Goal: Transaction & Acquisition: Download file/media

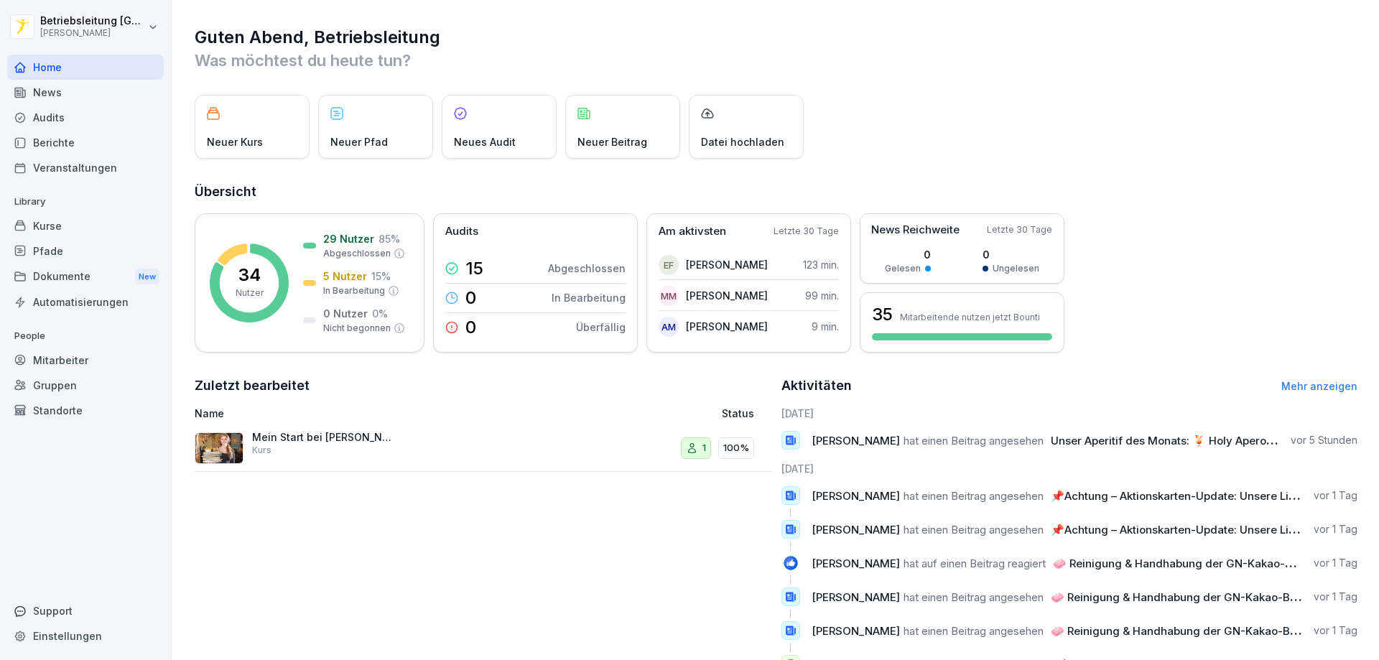
click at [88, 88] on div "News" at bounding box center [85, 92] width 157 height 25
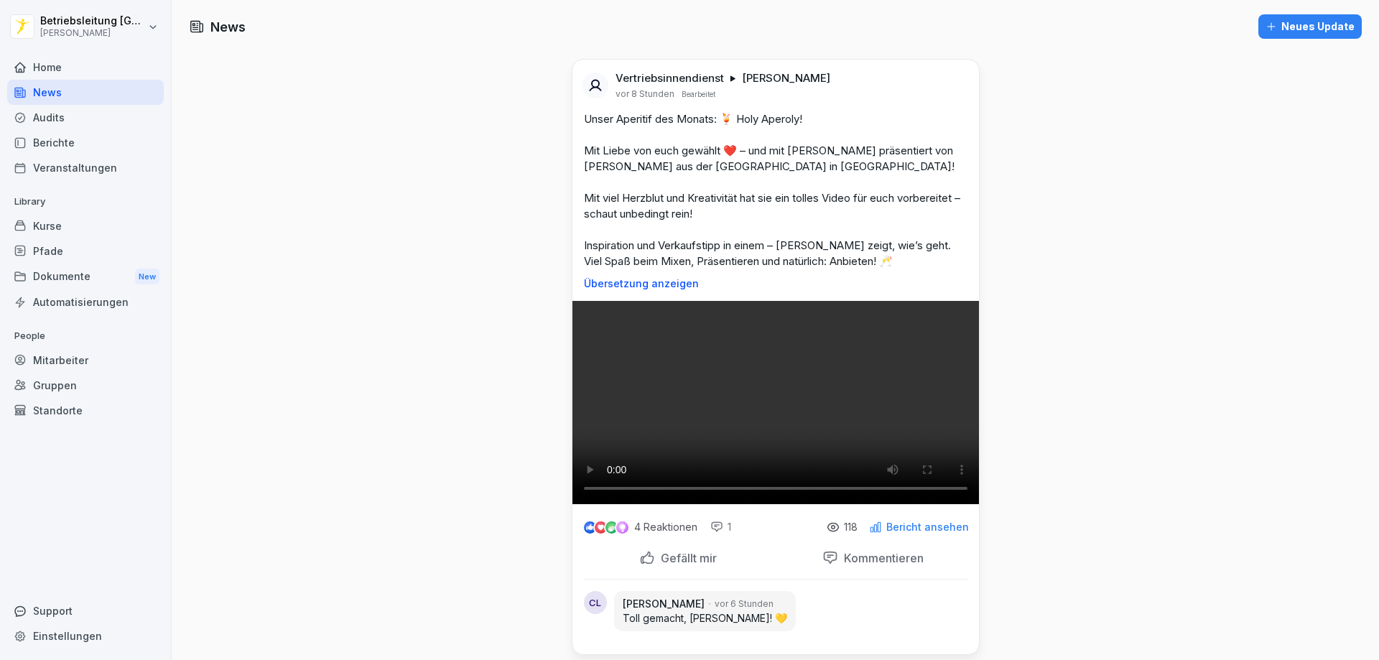
click at [45, 91] on div "News" at bounding box center [85, 92] width 157 height 25
click at [54, 148] on div "Berichte" at bounding box center [85, 142] width 157 height 25
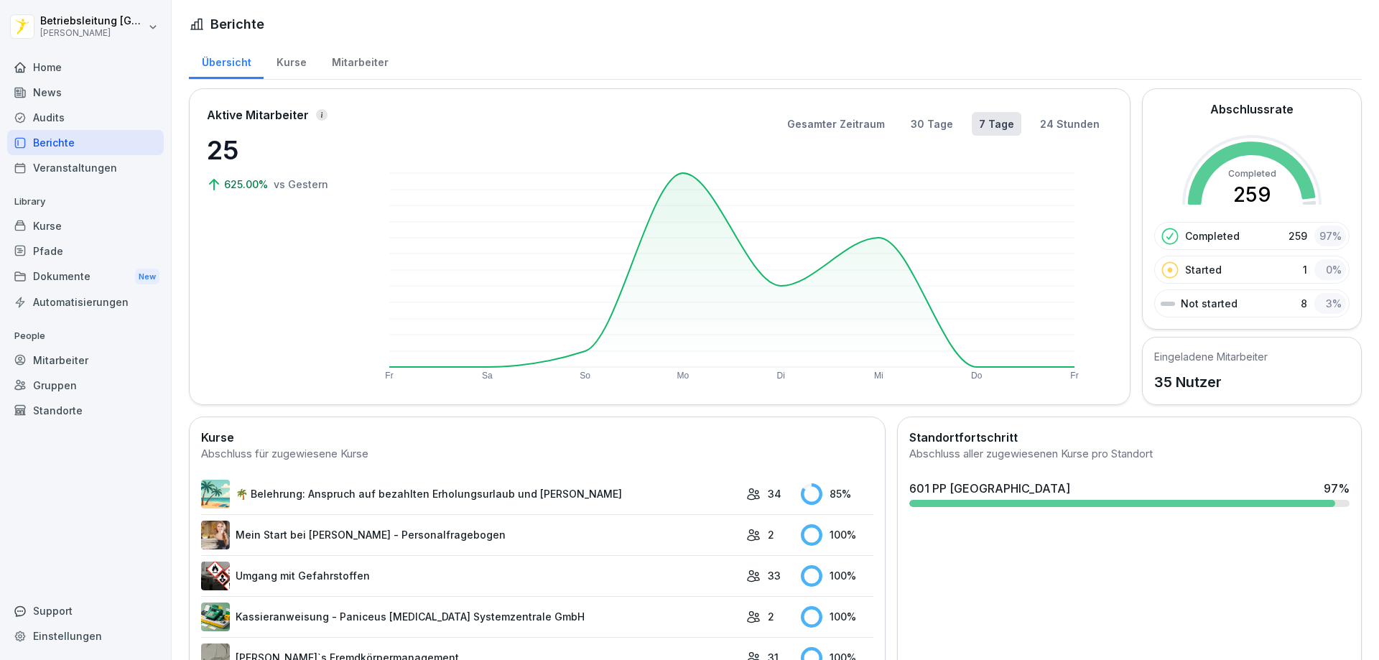
click at [83, 253] on div "Pfade" at bounding box center [85, 251] width 157 height 25
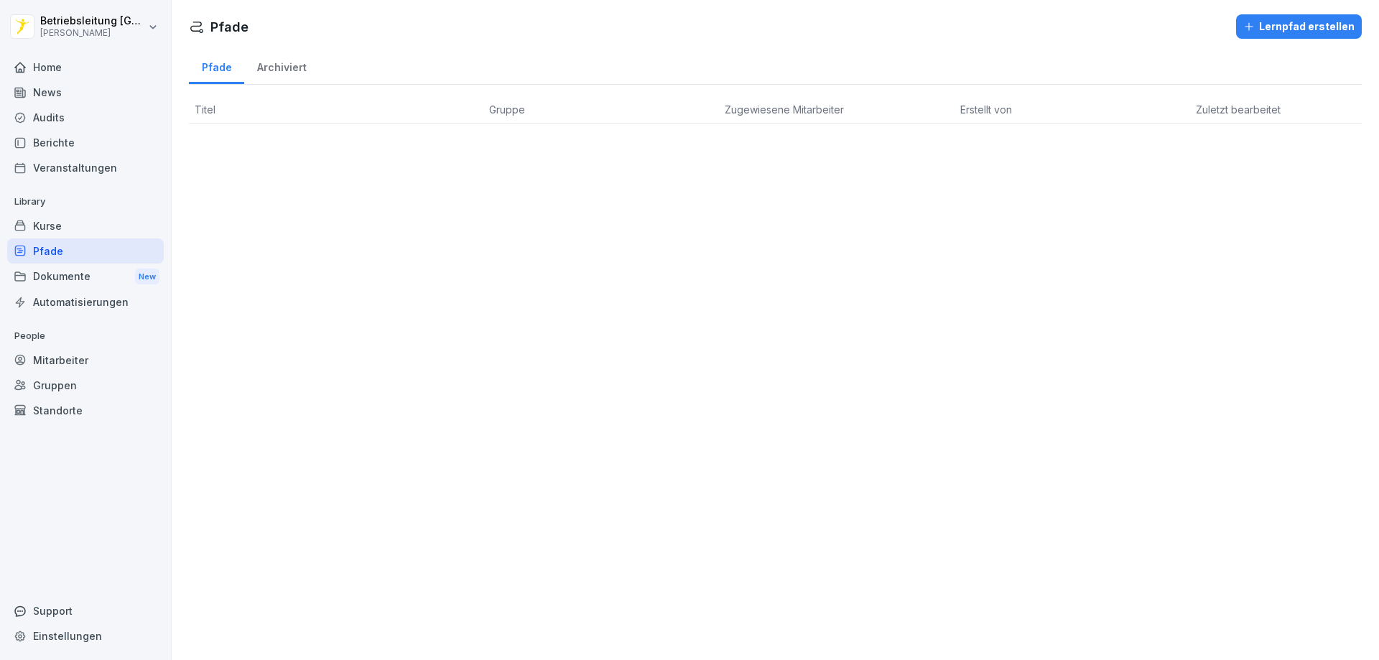
click at [82, 275] on div "Dokumente New" at bounding box center [85, 277] width 157 height 27
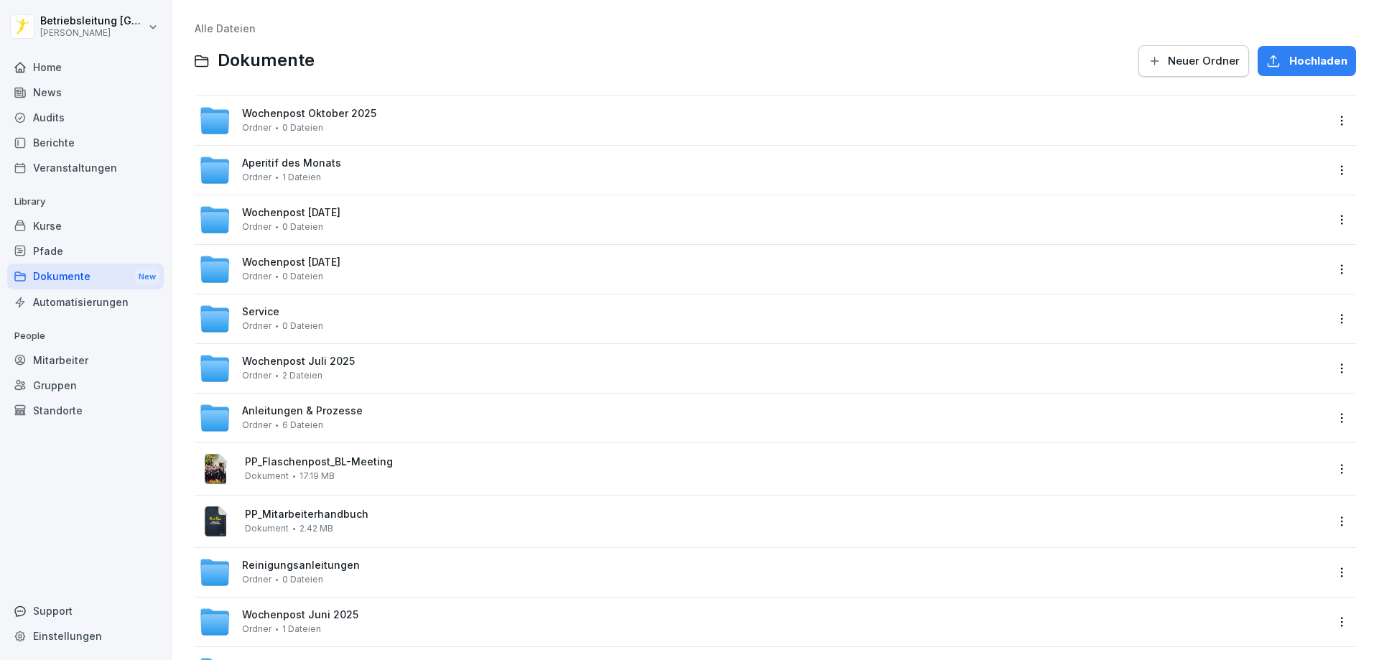
click at [379, 116] on div "Wochenpost Oktober 2025 Ordner 0 Dateien" at bounding box center [762, 121] width 1127 height 32
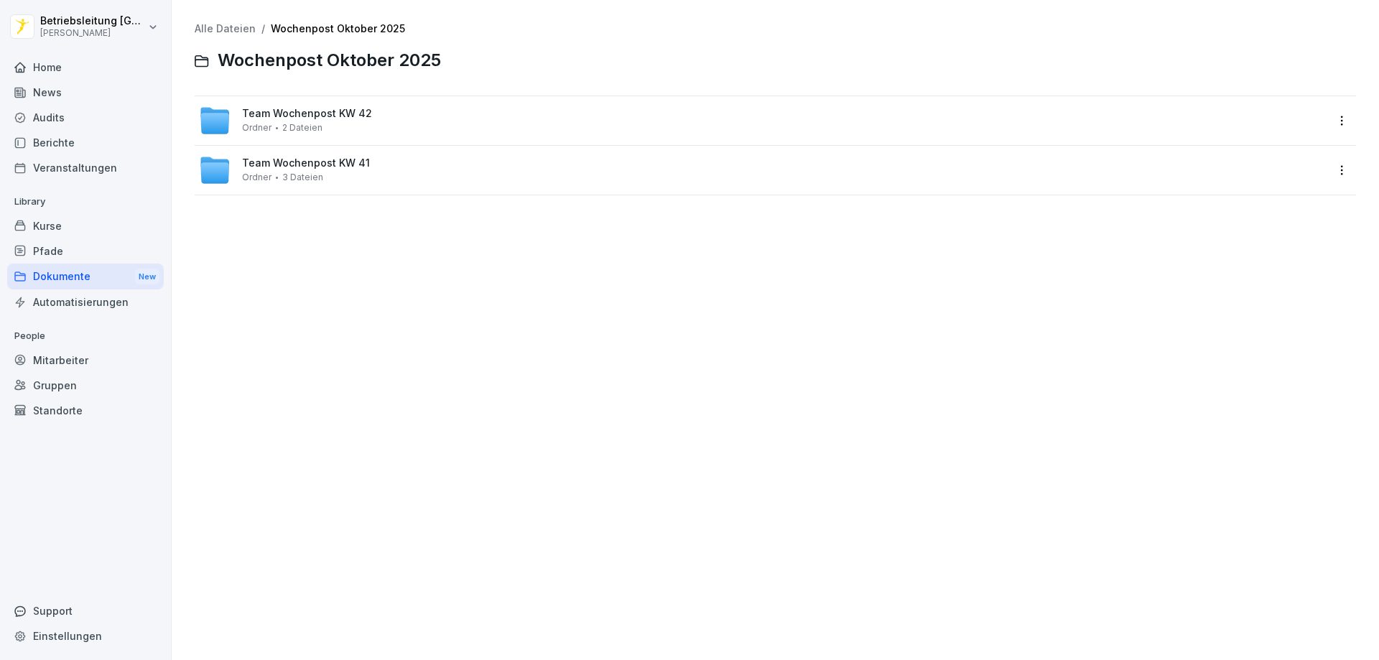
click at [348, 119] on span "Team Wochenpost KW 42" at bounding box center [307, 114] width 130 height 12
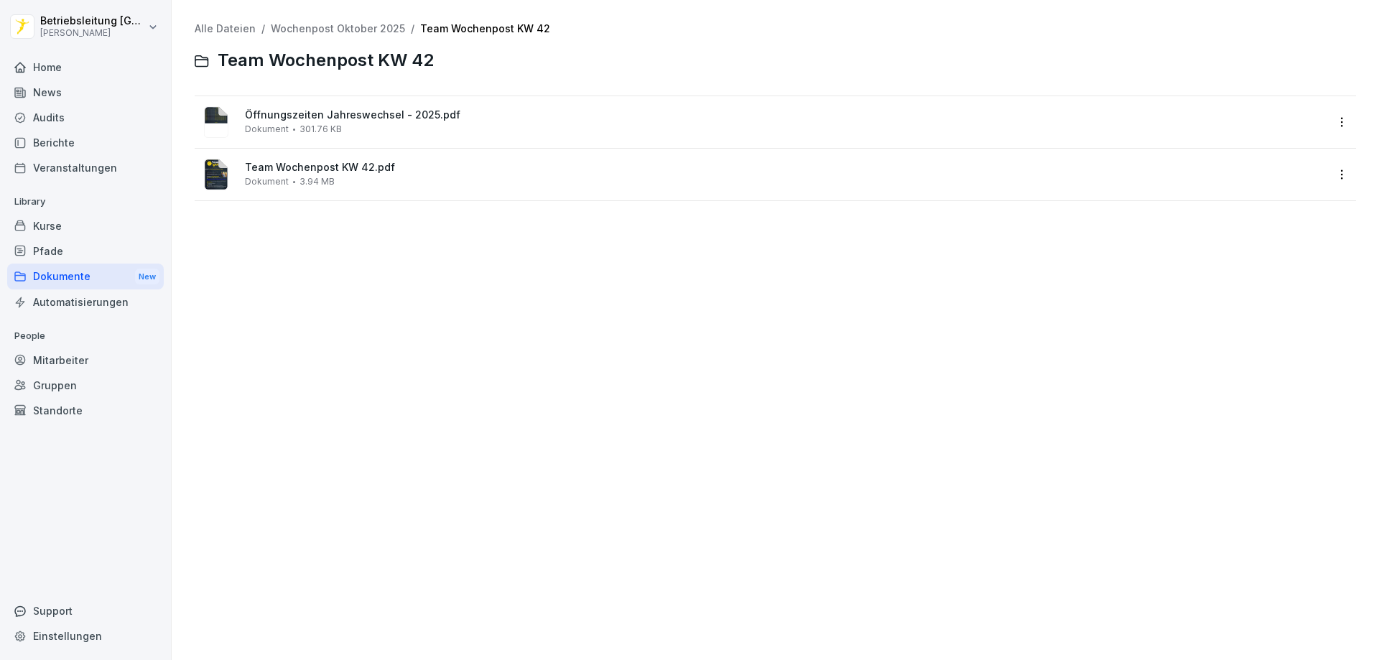
click at [346, 131] on div "Öffnungszeiten Jahreswechsel - 2025.pdf Dokument 301.76 KB" at bounding box center [785, 121] width 1081 height 25
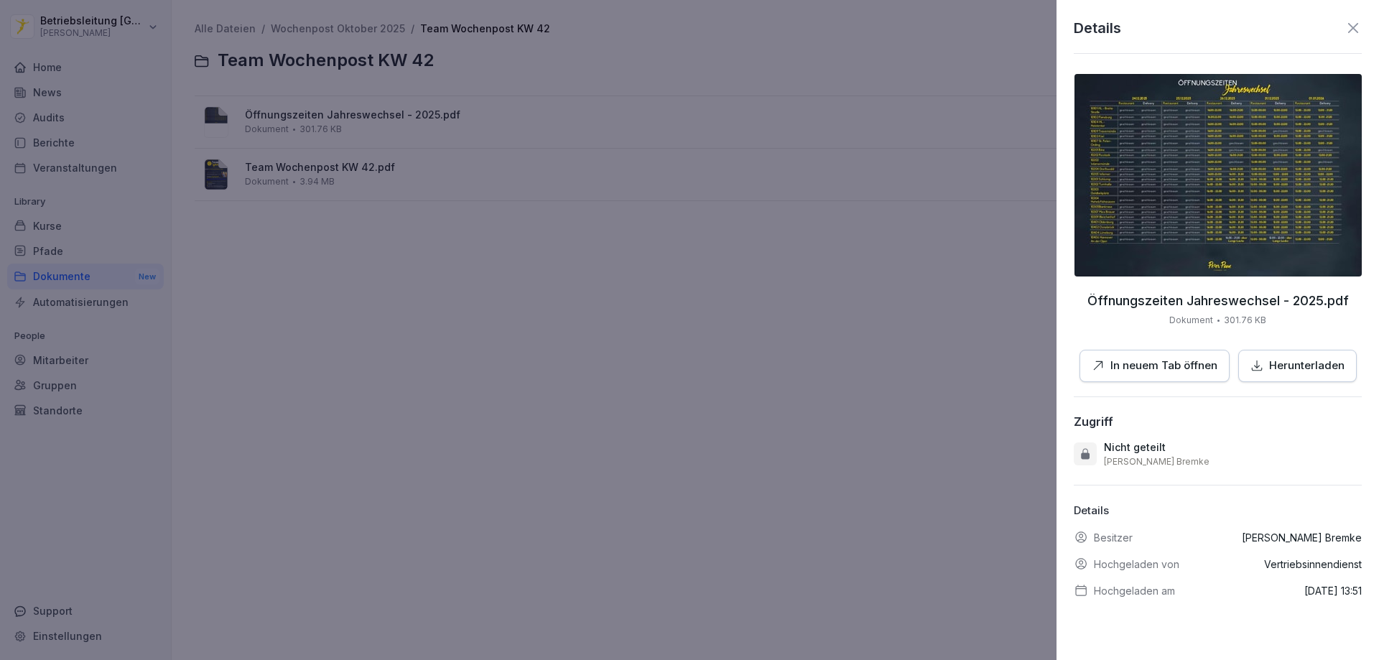
click at [1188, 359] on p "In neuem Tab öffnen" at bounding box center [1164, 366] width 107 height 17
click at [542, 269] on div at bounding box center [689, 330] width 1379 height 660
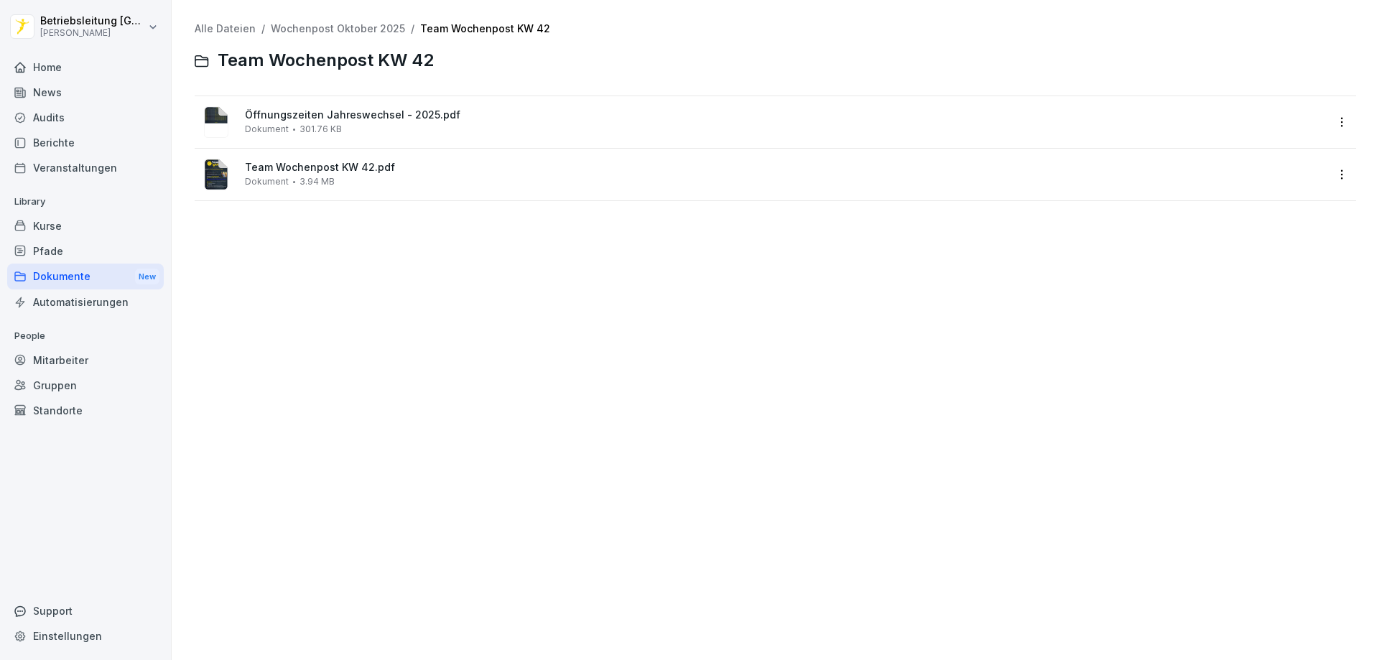
click at [304, 185] on span "3.94 MB" at bounding box center [317, 182] width 35 height 10
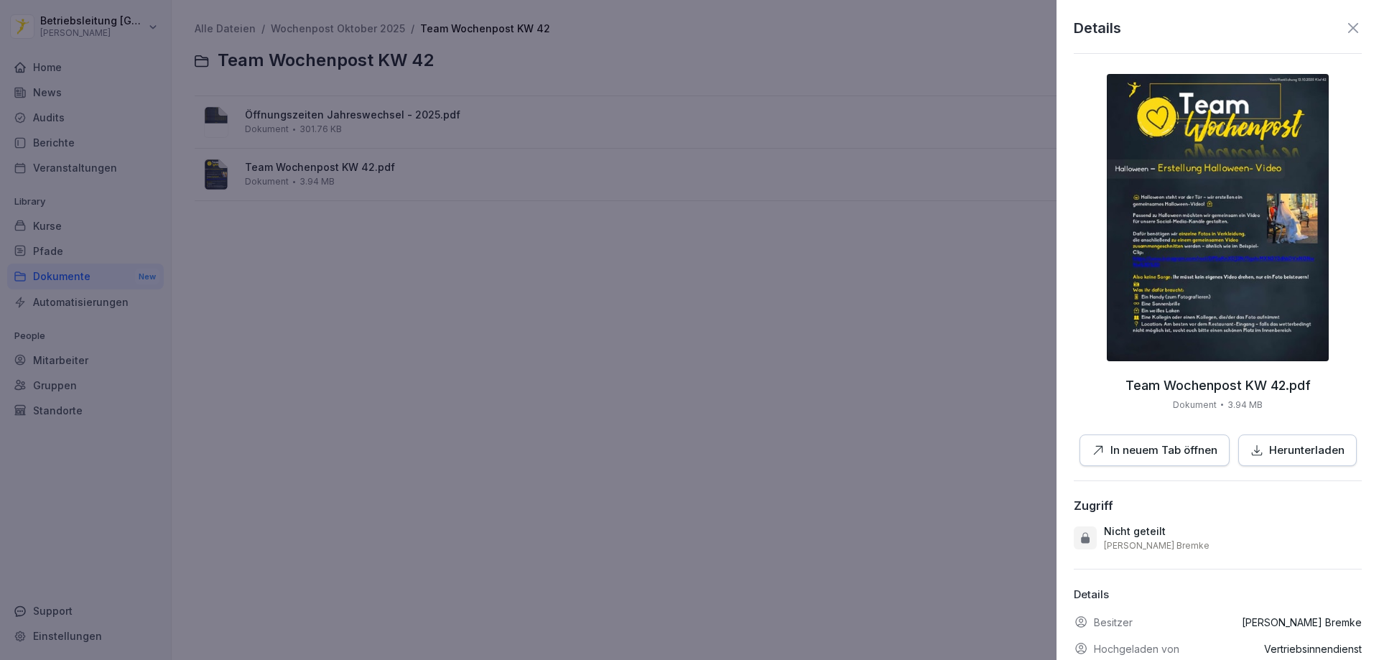
click at [1162, 448] on p "In neuem Tab öffnen" at bounding box center [1164, 451] width 107 height 17
click at [300, 215] on div at bounding box center [689, 330] width 1379 height 660
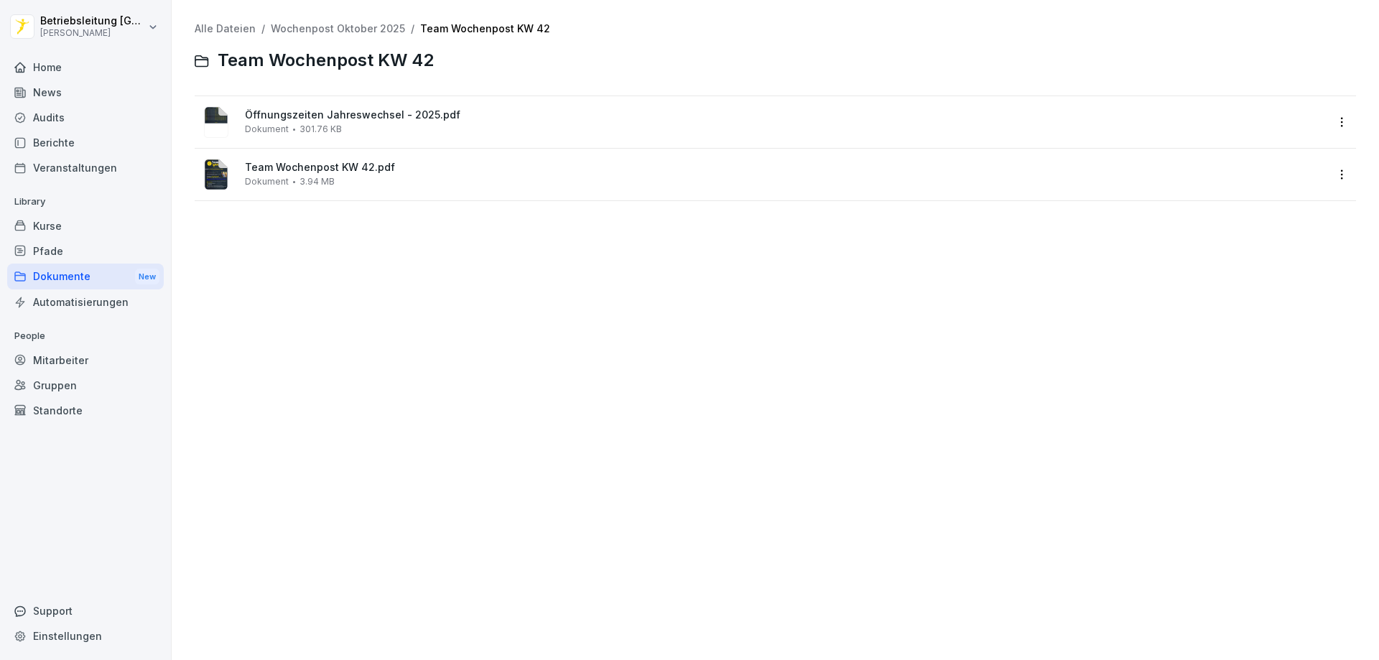
click at [77, 280] on div "Dokumente New" at bounding box center [85, 277] width 157 height 27
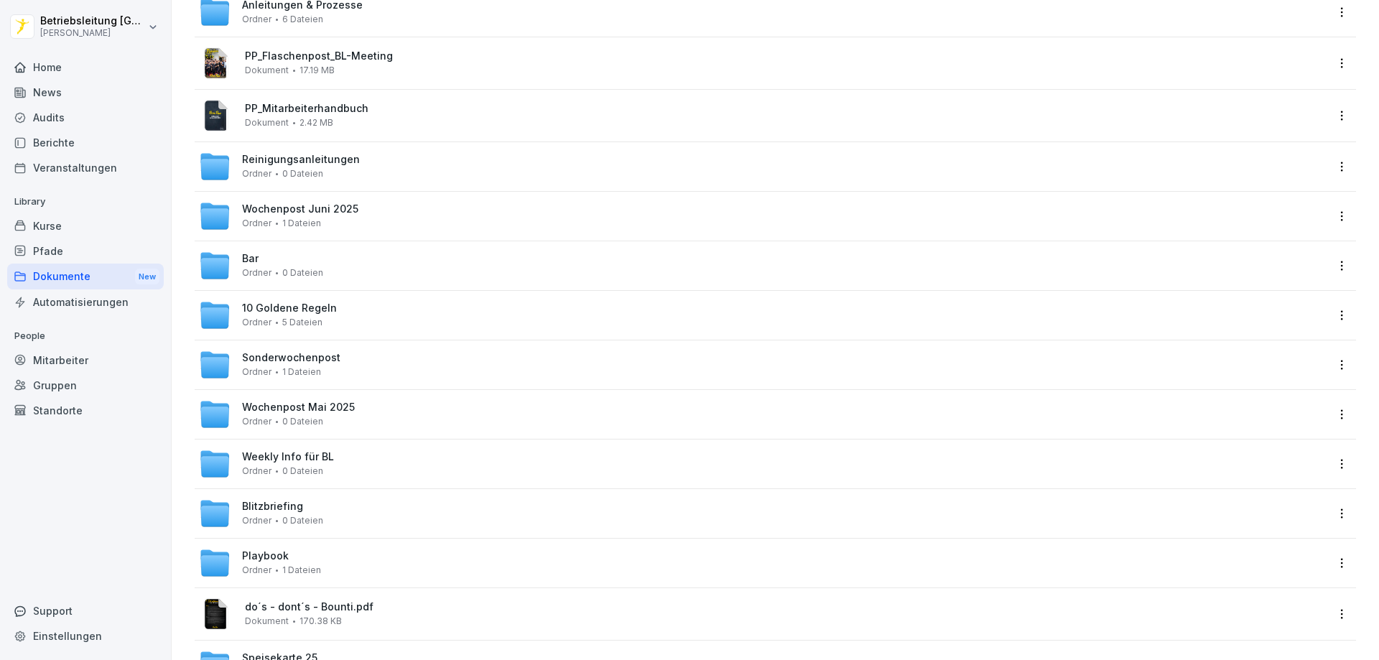
scroll to position [431, 0]
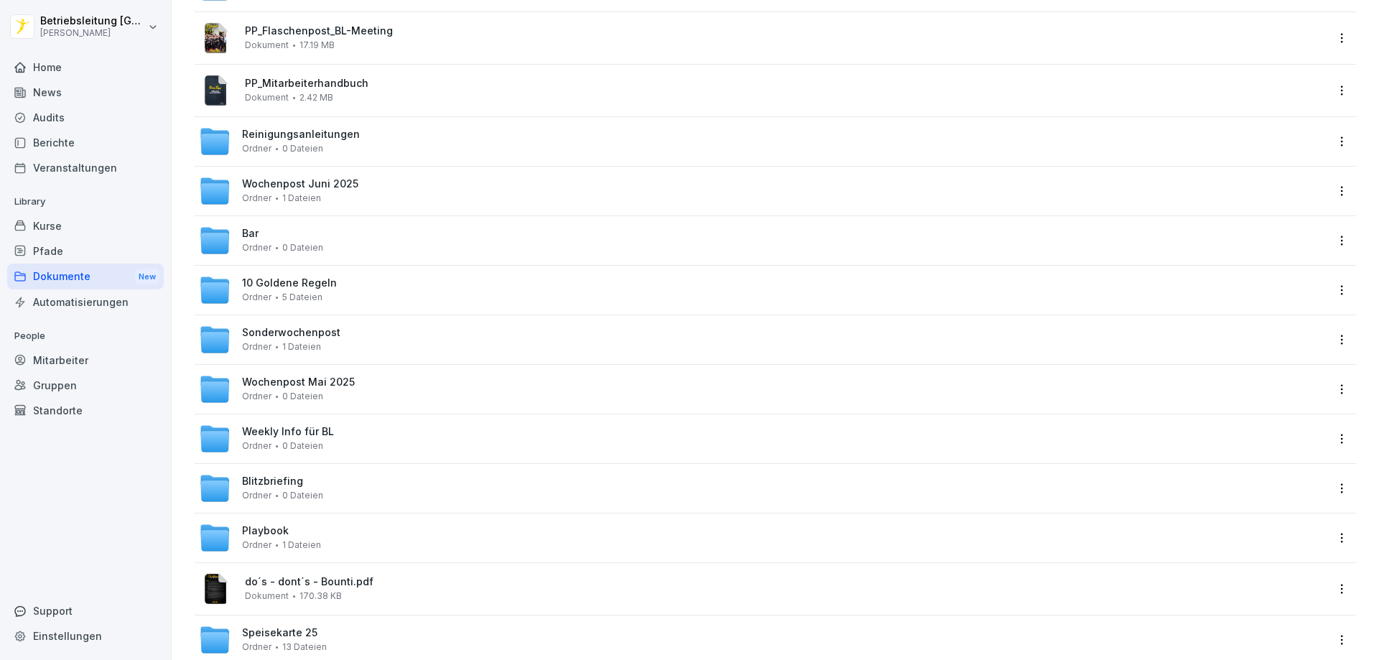
click at [410, 446] on div "Weekly Info für BL Ordner 0 Dateien" at bounding box center [762, 439] width 1127 height 32
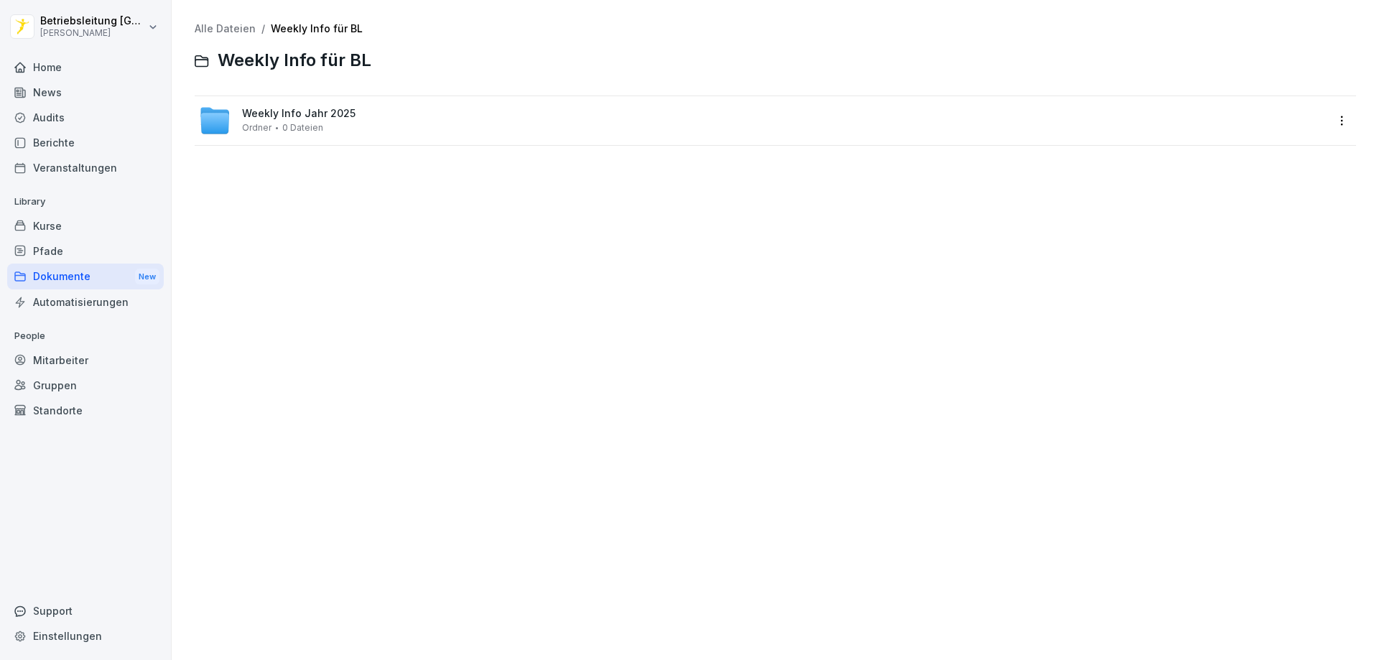
drag, startPoint x: 304, startPoint y: 83, endPoint x: 307, endPoint y: 96, distance: 13.2
click at [304, 83] on div "Alle Dateien / Weekly Info für BL Weekly Info für BL Weekly Info Jahr 2025 Ordn…" at bounding box center [776, 84] width 1162 height 123
click at [307, 112] on span "Weekly Info Jahr 2025" at bounding box center [299, 114] width 114 height 12
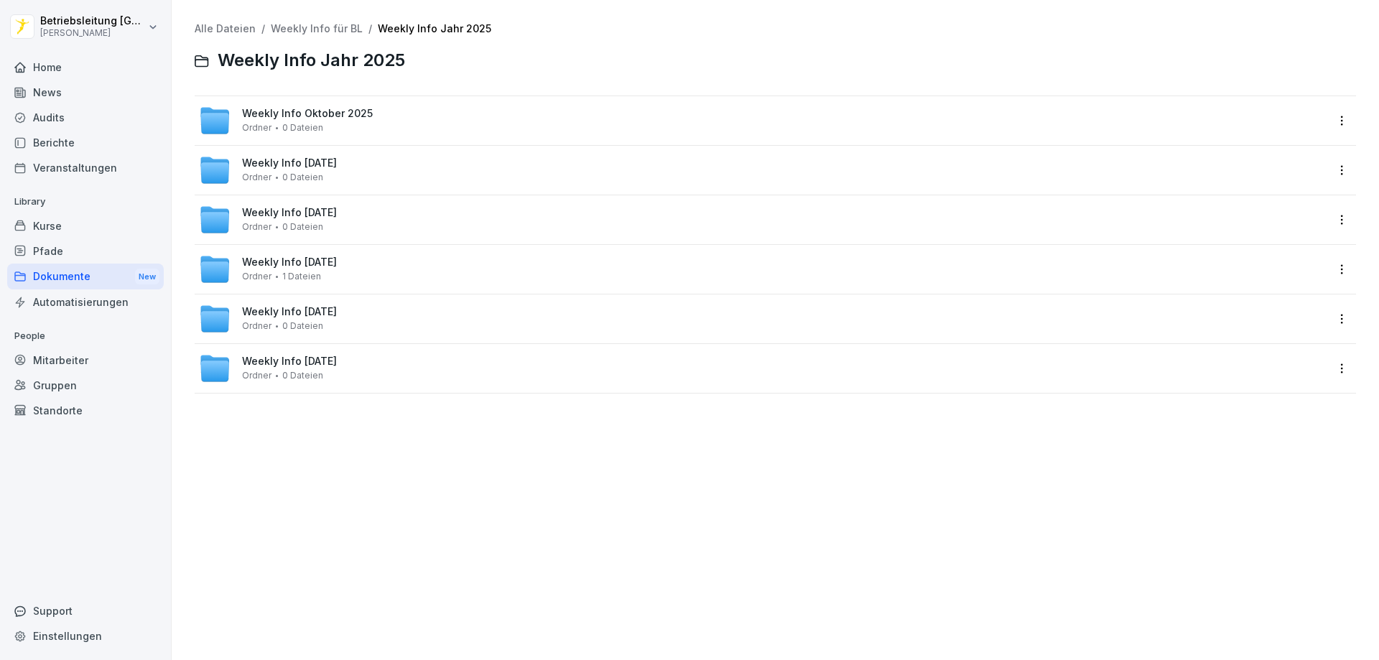
click at [359, 133] on div "Weekly Info Oktober 2025 Ordner 0 Dateien" at bounding box center [762, 121] width 1127 height 32
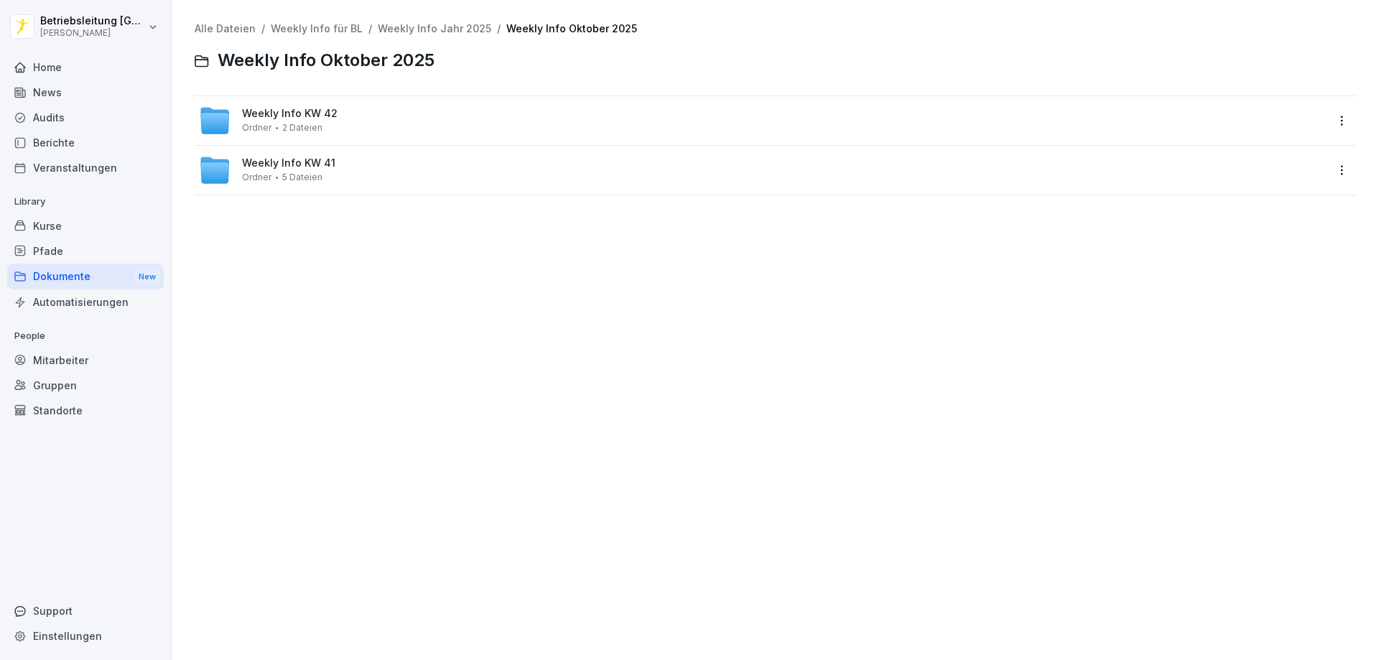
click at [373, 121] on div "Weekly Info KW 42 Ordner 2 Dateien" at bounding box center [762, 121] width 1127 height 32
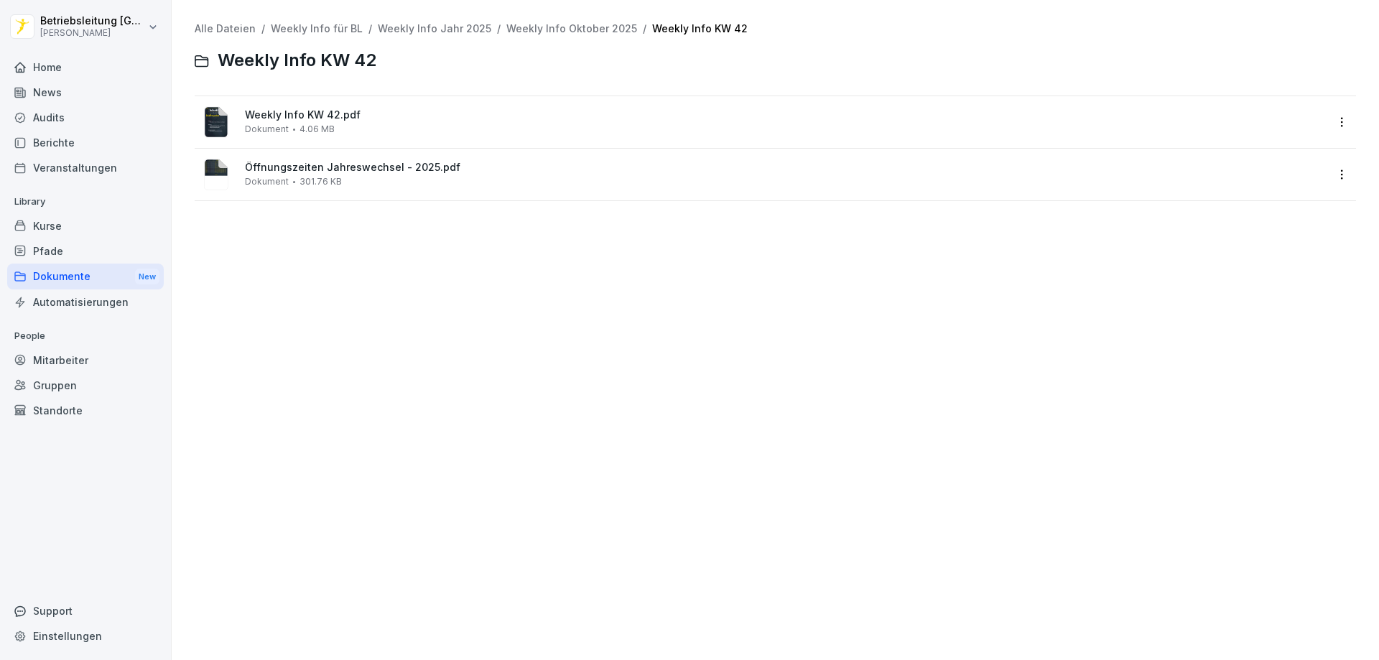
click at [431, 114] on span "Weekly Info KW 42.pdf" at bounding box center [785, 115] width 1081 height 12
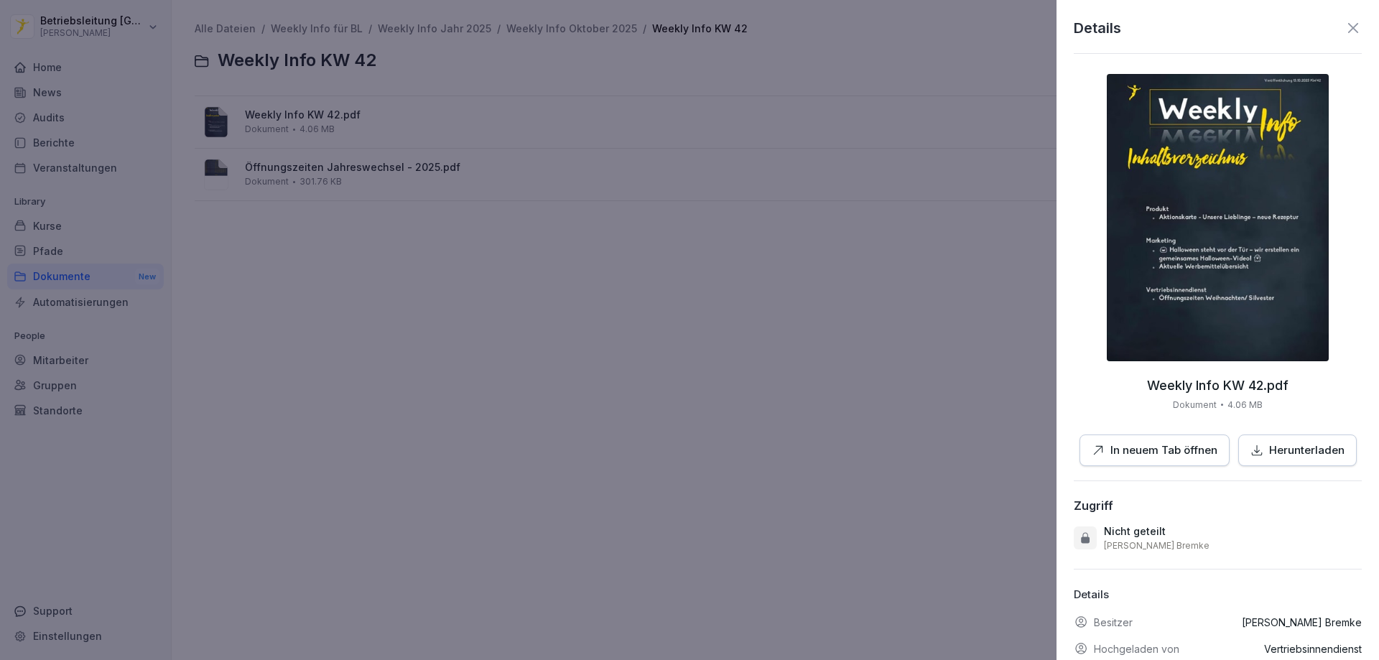
click at [1131, 456] on p "In neuem Tab öffnen" at bounding box center [1164, 451] width 107 height 17
click at [827, 374] on div at bounding box center [689, 330] width 1379 height 660
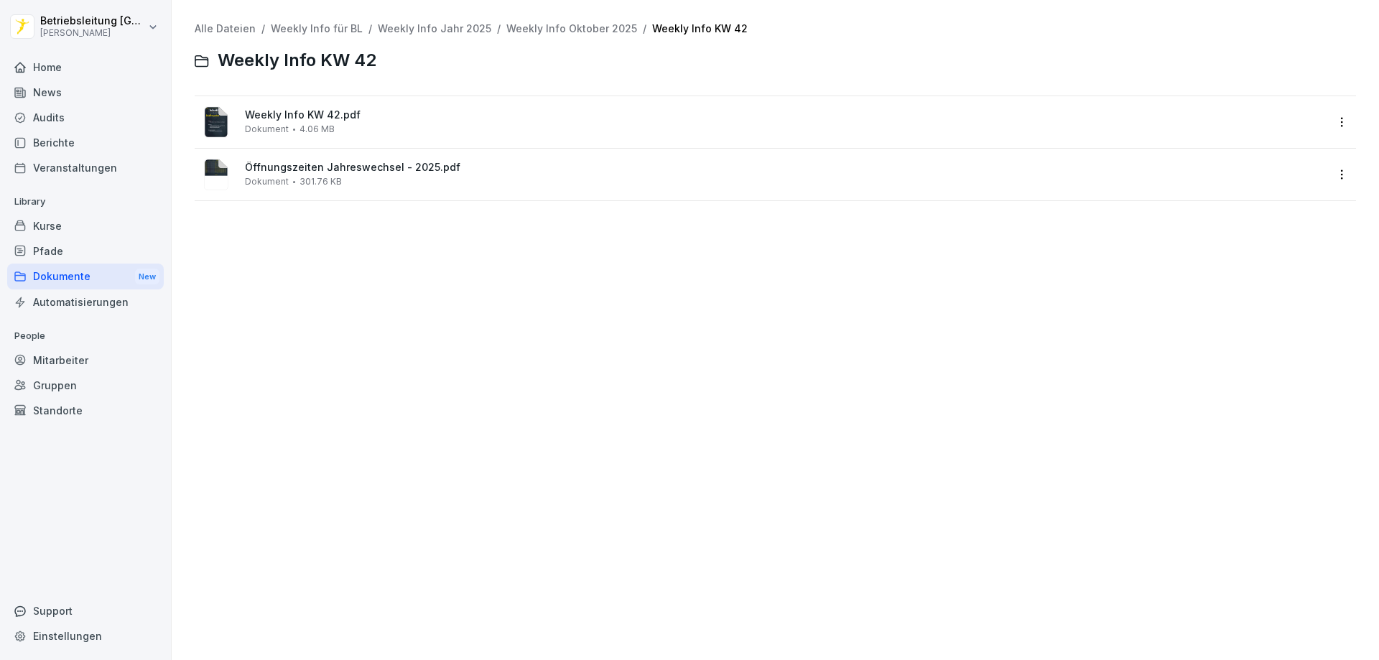
click at [305, 129] on span "4.06 MB" at bounding box center [317, 129] width 35 height 10
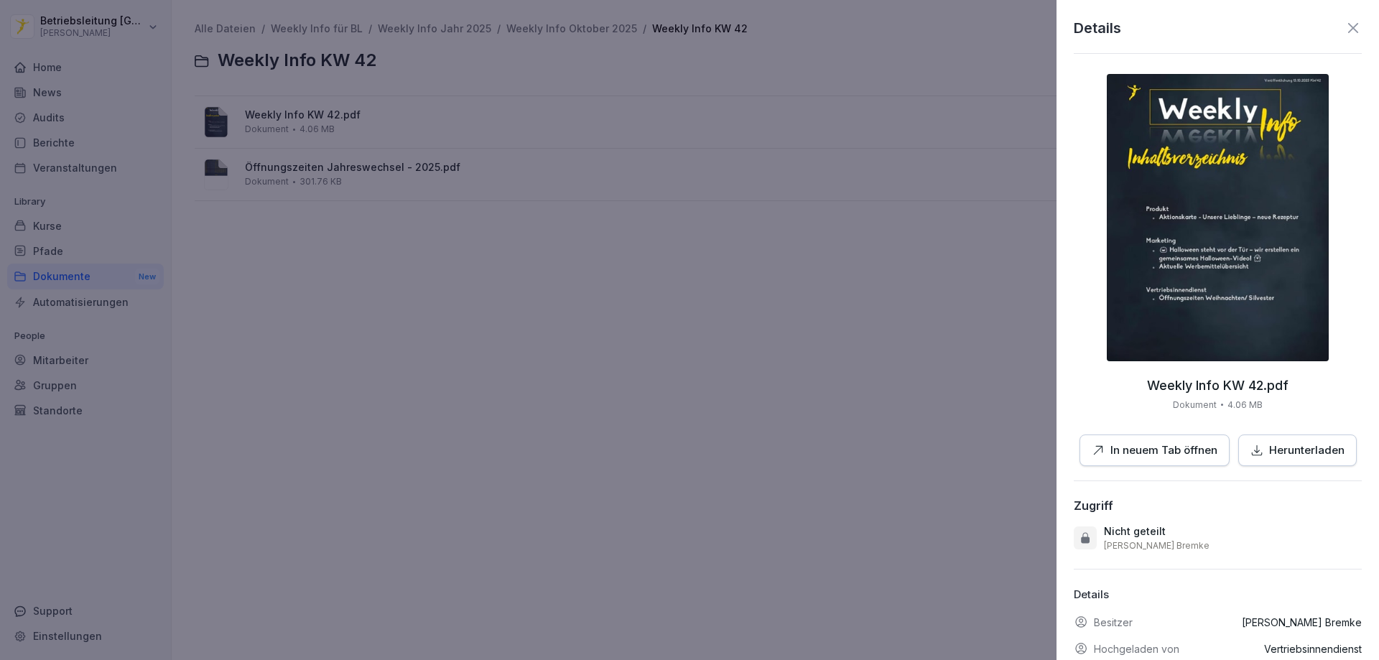
click at [1298, 458] on p "Herunterladen" at bounding box center [1306, 451] width 75 height 17
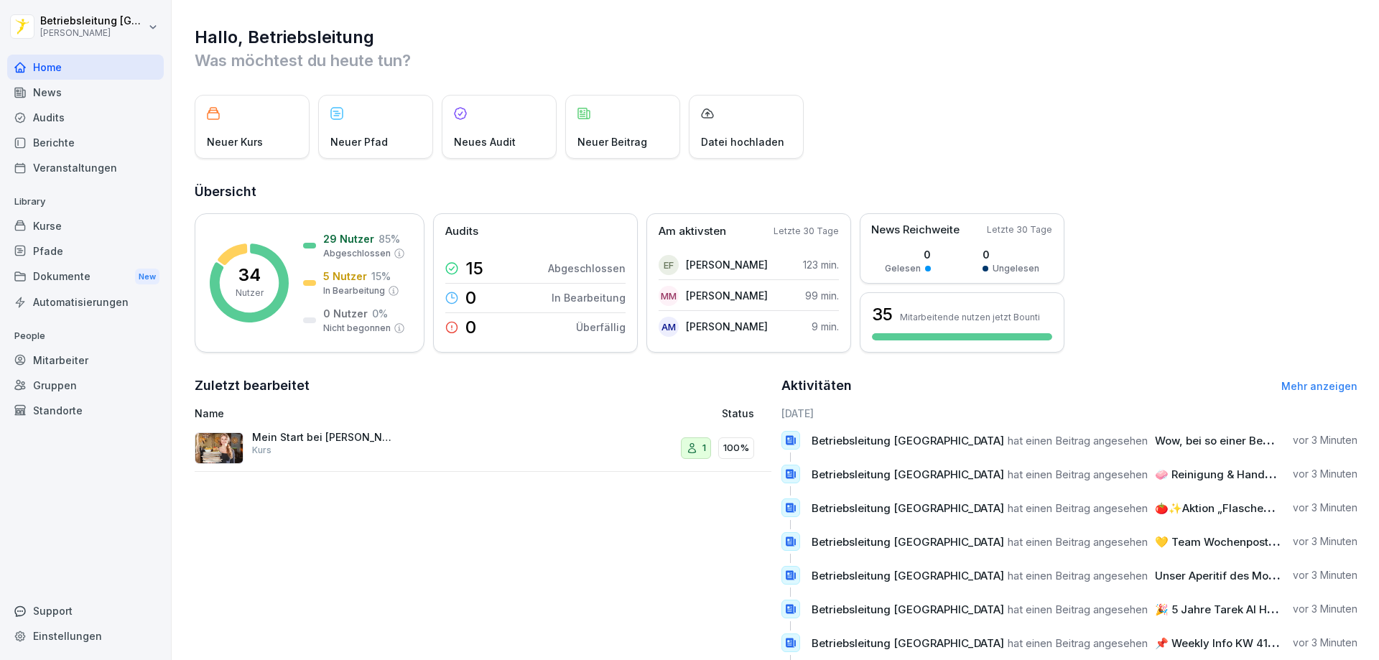
click at [85, 279] on div "Dokumente New" at bounding box center [85, 277] width 157 height 27
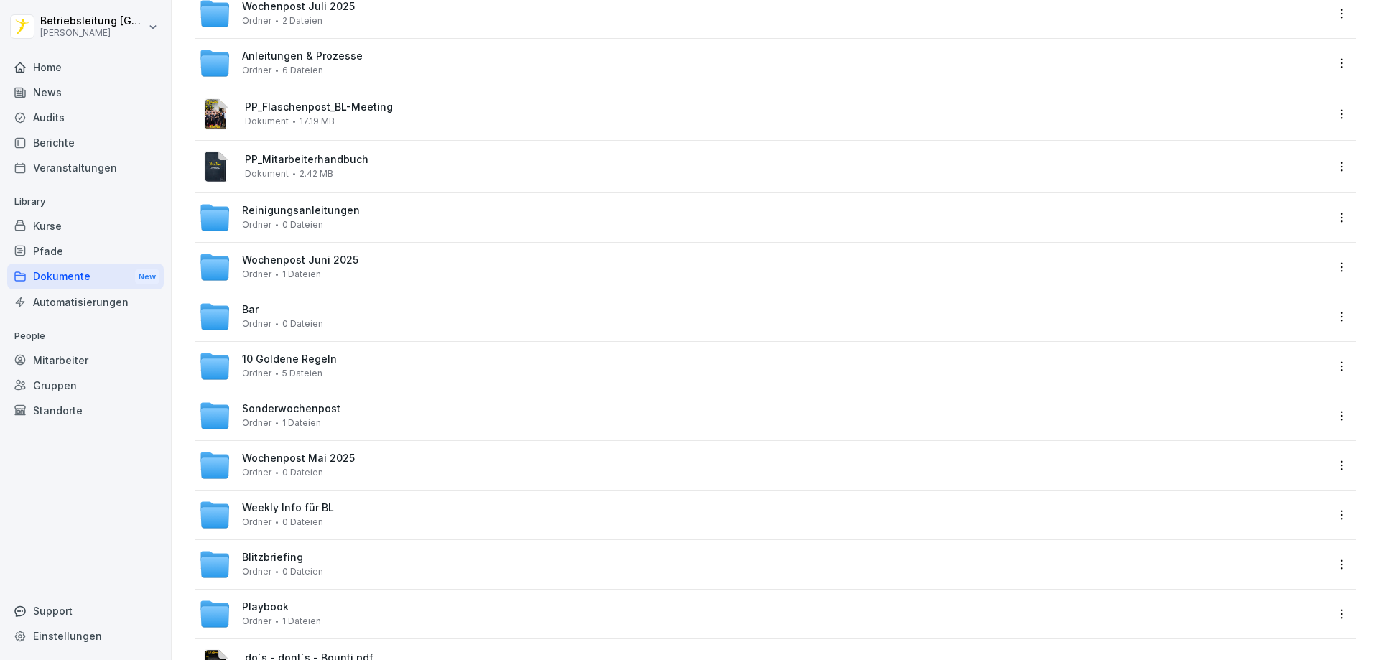
scroll to position [359, 0]
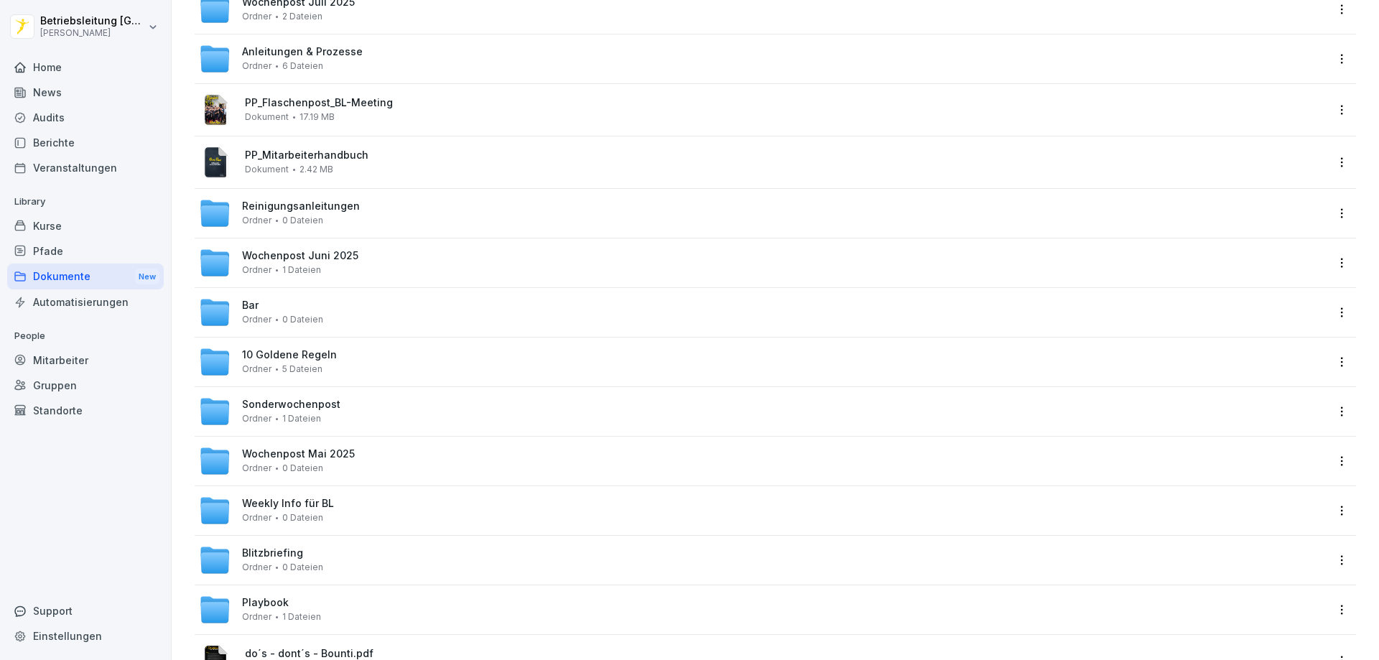
click at [394, 511] on div "Weekly Info für BL Ordner 0 Dateien" at bounding box center [762, 511] width 1127 height 32
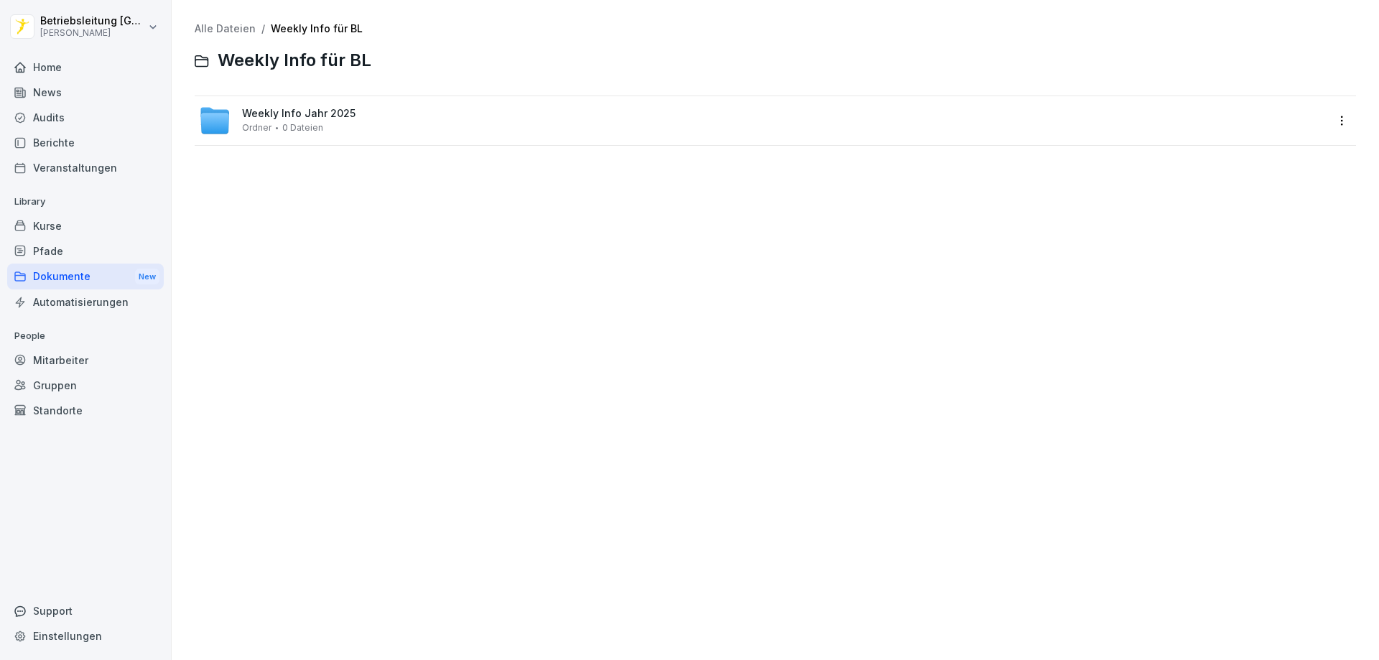
click at [376, 134] on div "Weekly Info Jahr 2025 Ordner 0 Dateien" at bounding box center [762, 121] width 1127 height 32
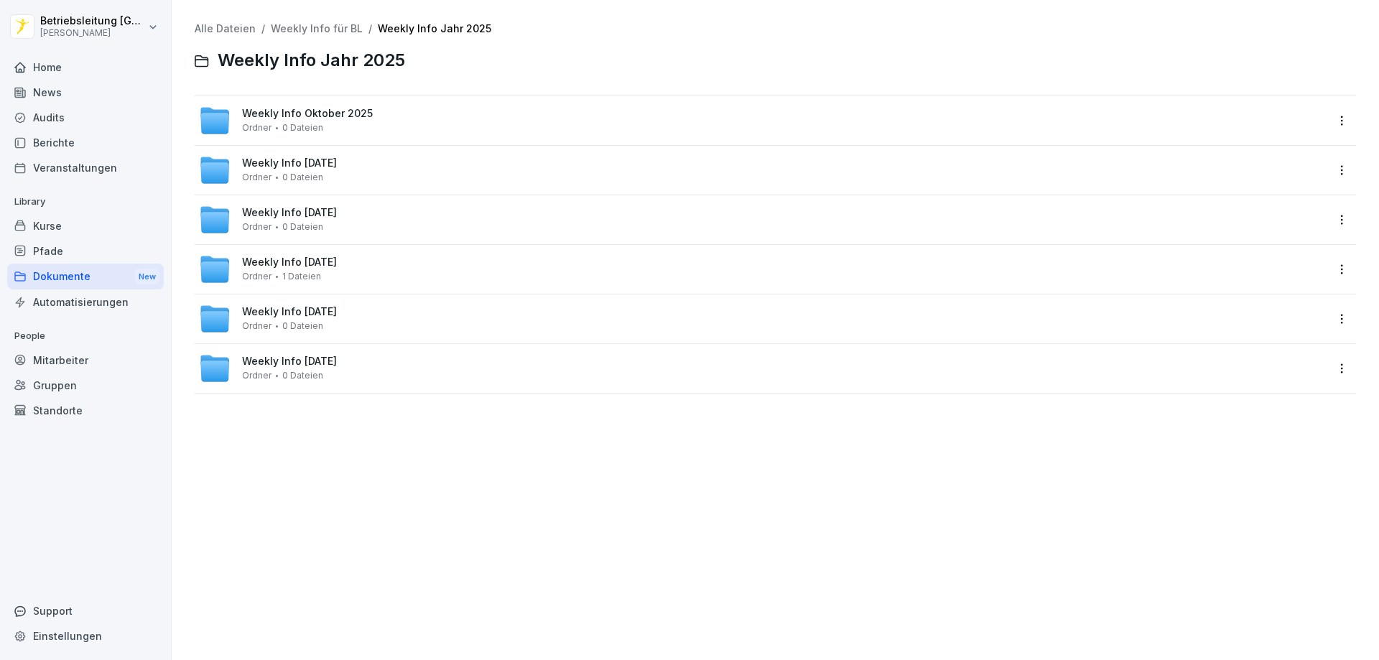
click at [376, 134] on div "Weekly Info Oktober 2025 Ordner 0 Dateien" at bounding box center [762, 121] width 1127 height 32
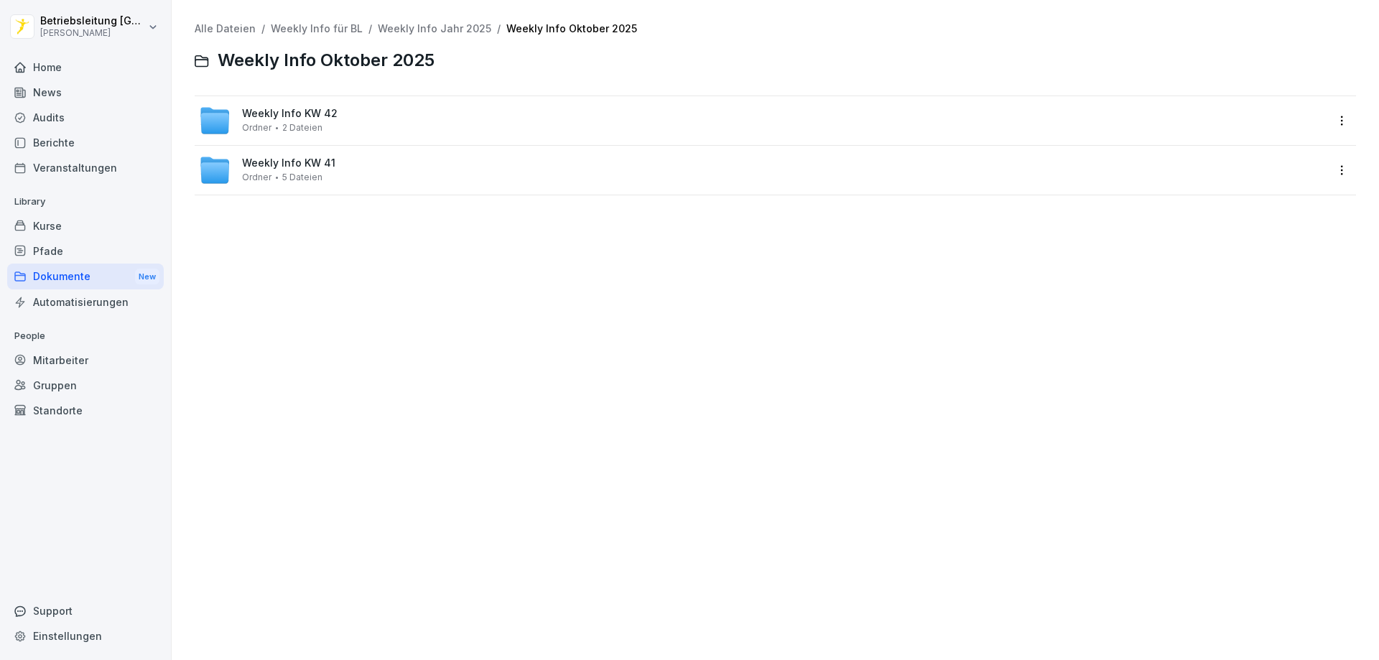
click at [375, 125] on div "Weekly Info KW 42 Ordner 2 Dateien" at bounding box center [762, 121] width 1127 height 32
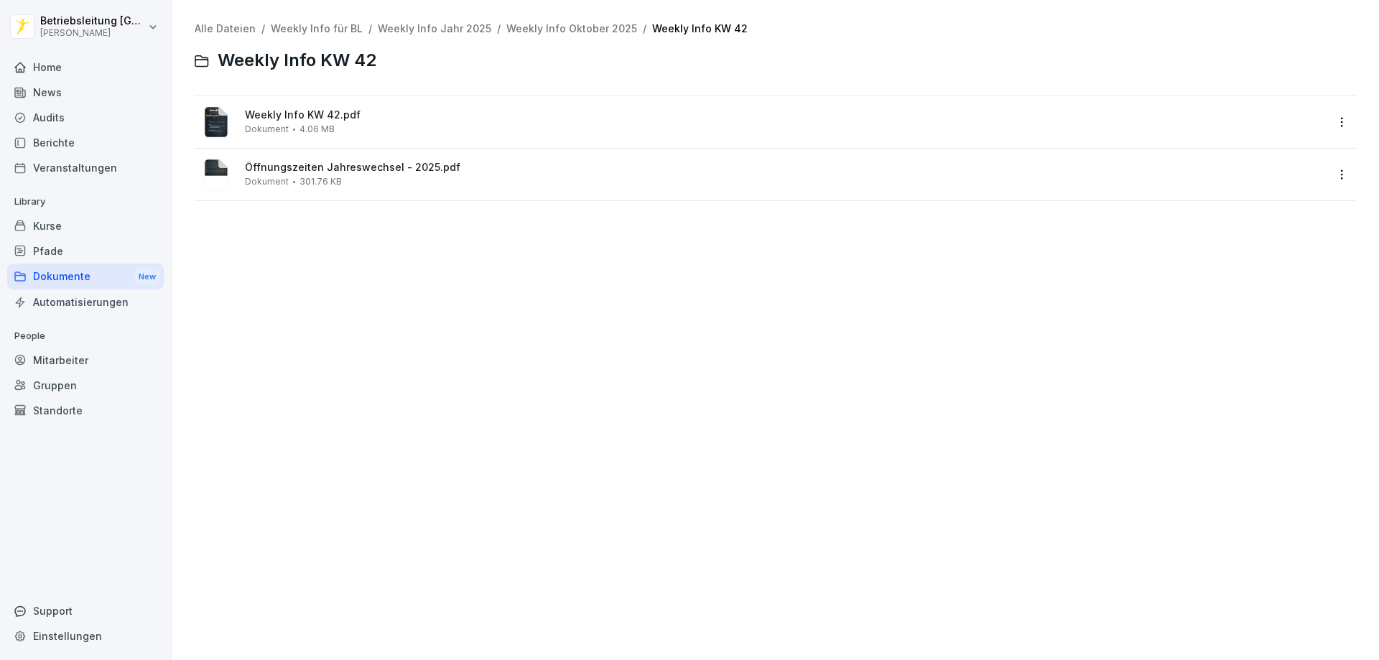
click at [402, 144] on div "Weekly Info KW 42.pdf Dokument 4.06 MB" at bounding box center [776, 122] width 1162 height 52
click at [351, 137] on div "Weekly Info KW 42.pdf Dokument 4.06 MB" at bounding box center [762, 122] width 1127 height 34
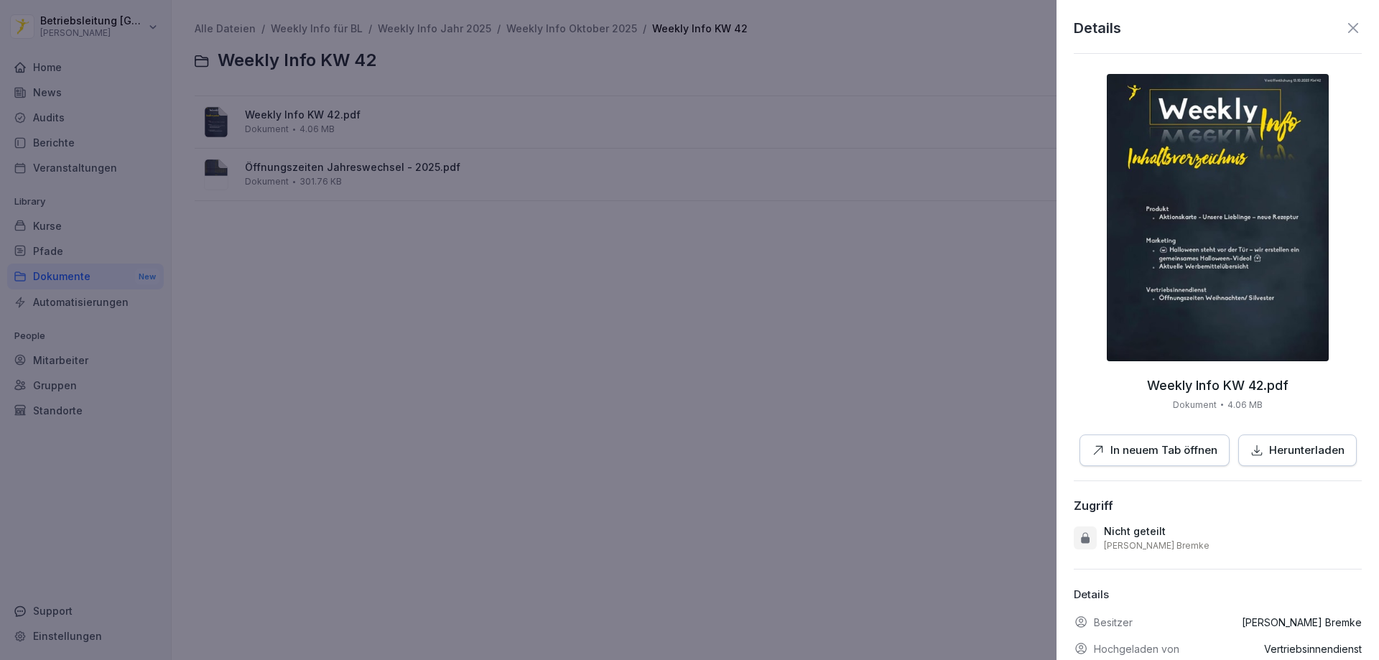
click at [1177, 449] on p "In neuem Tab öffnen" at bounding box center [1164, 451] width 107 height 17
click at [1176, 453] on p "In neuem Tab öffnen" at bounding box center [1164, 451] width 107 height 17
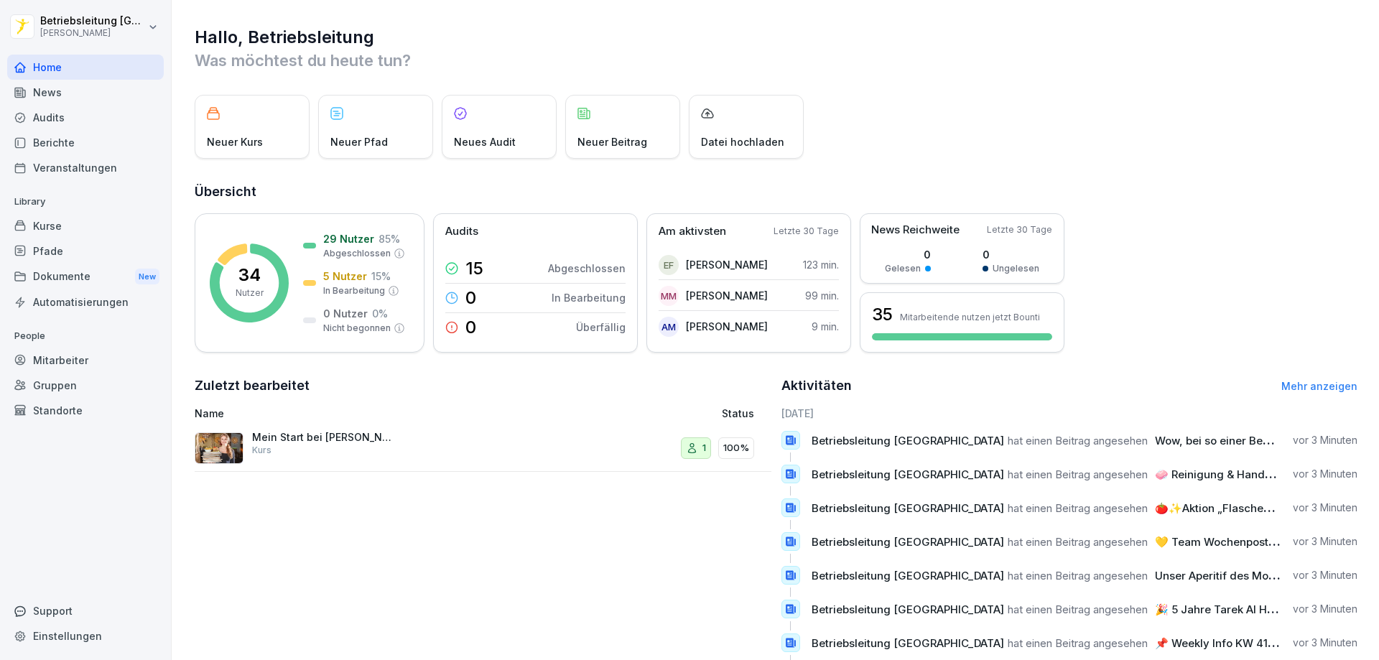
click at [91, 274] on div "Dokumente New" at bounding box center [85, 277] width 157 height 27
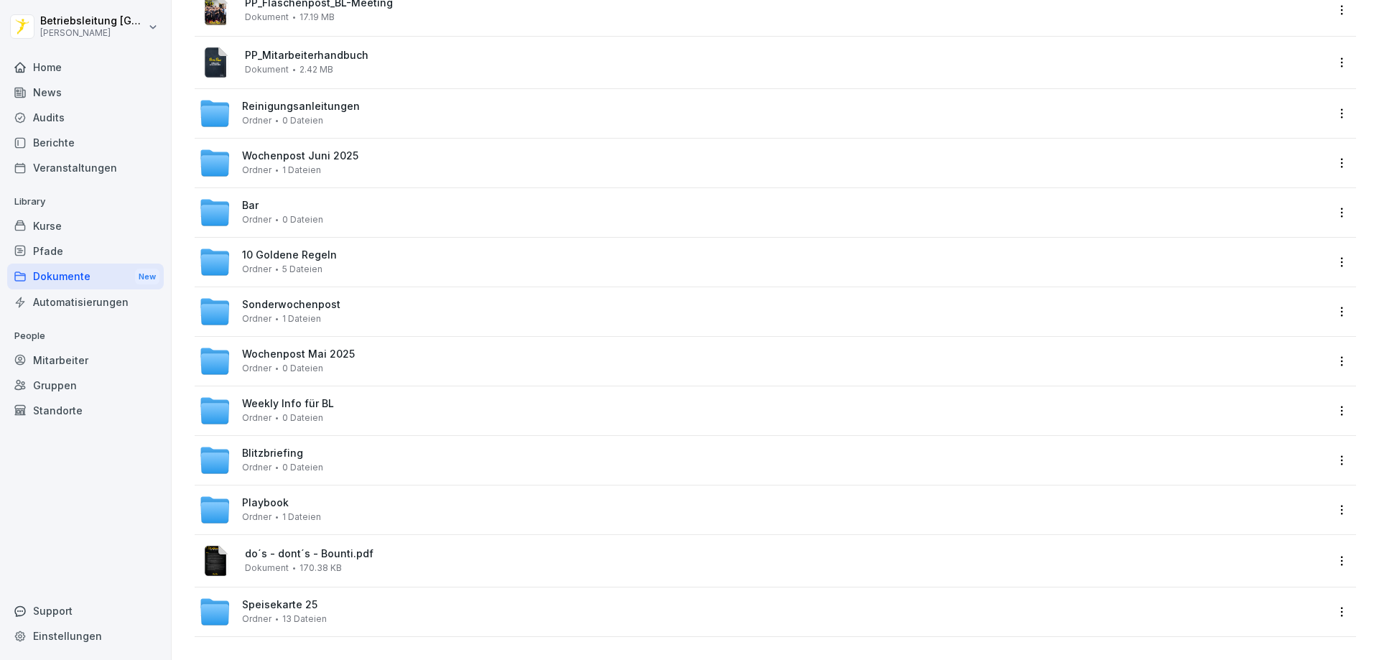
scroll to position [398, 0]
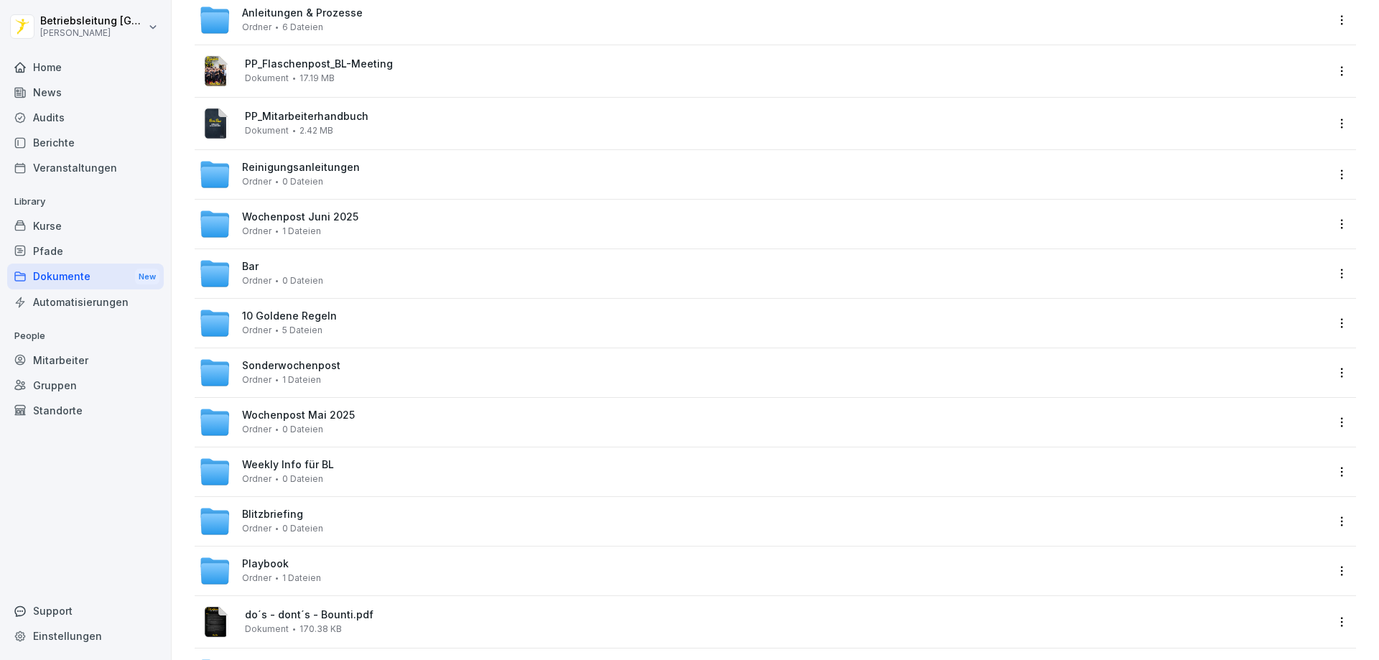
click at [331, 472] on div "Weekly Info für BL Ordner 0 Dateien" at bounding box center [762, 472] width 1127 height 32
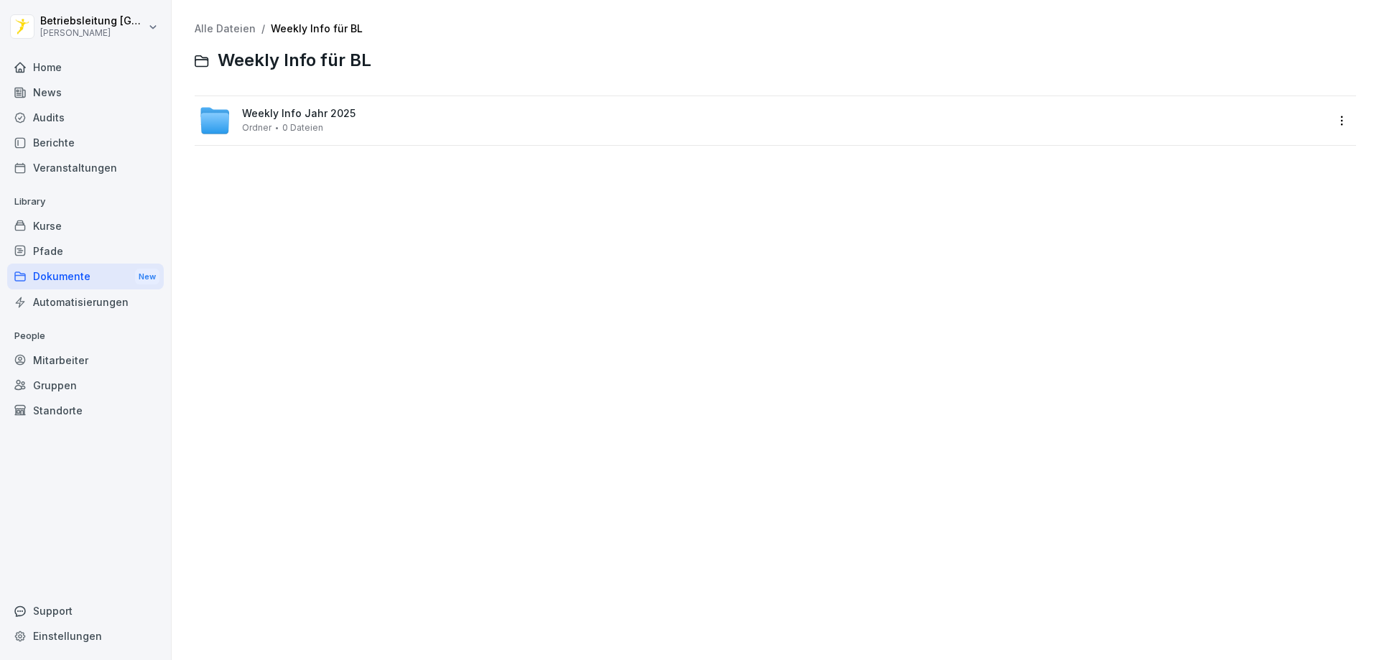
click at [362, 117] on div "Weekly Info Jahr 2025 Ordner 0 Dateien" at bounding box center [762, 121] width 1127 height 32
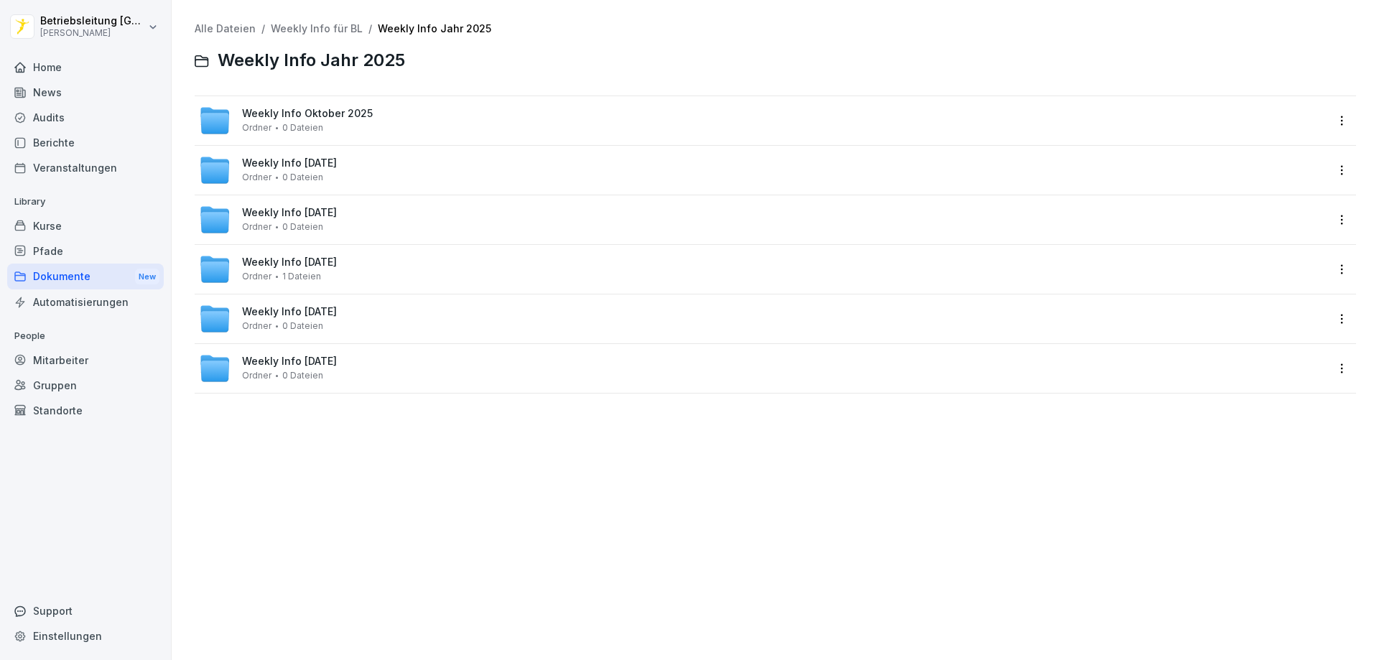
click at [362, 117] on span "Weekly Info Oktober 2025" at bounding box center [307, 114] width 131 height 12
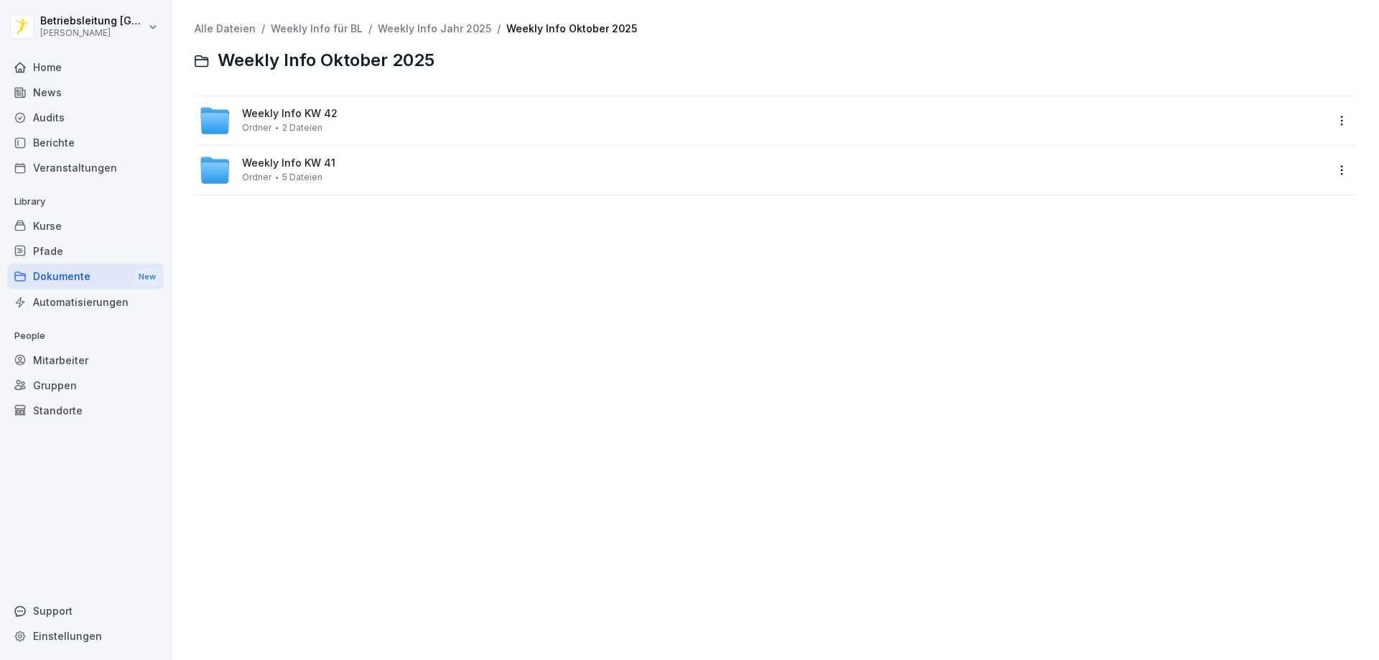
click at [367, 123] on div "Weekly Info KW 42 Ordner 2 Dateien" at bounding box center [762, 121] width 1127 height 32
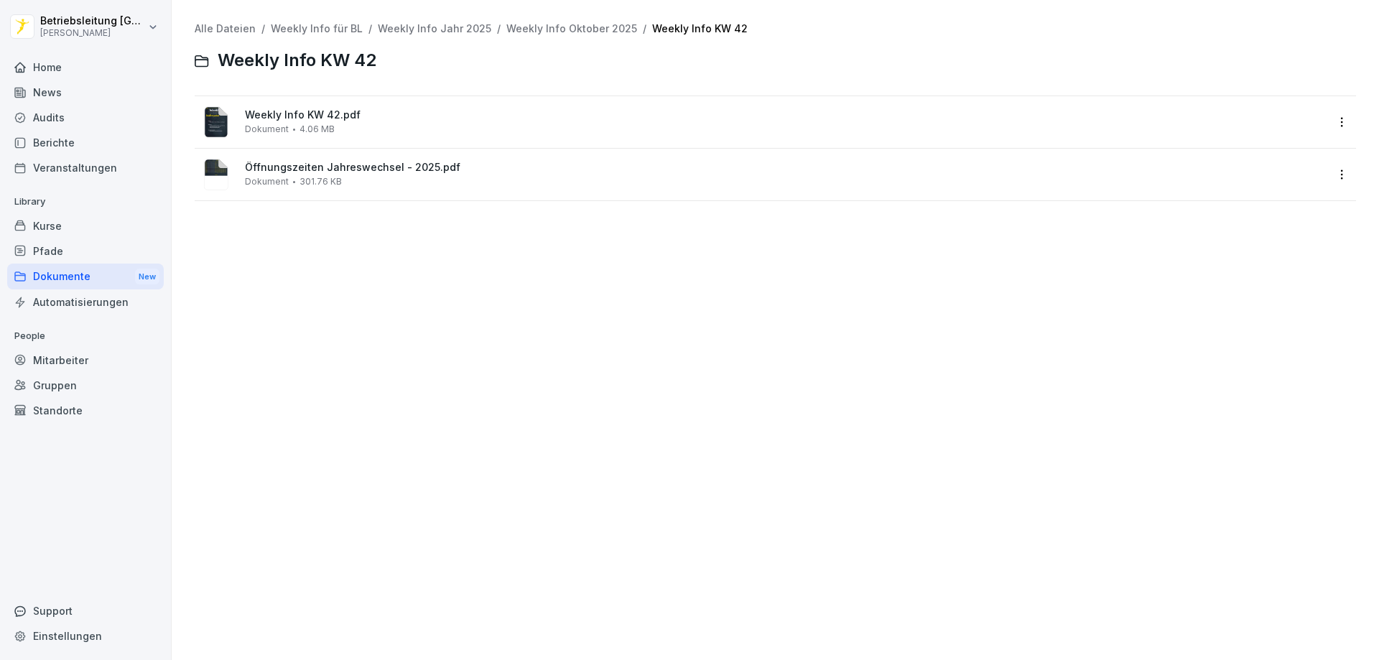
click at [367, 123] on div "Weekly Info KW 42.pdf Dokument 4.06 MB" at bounding box center [785, 121] width 1081 height 25
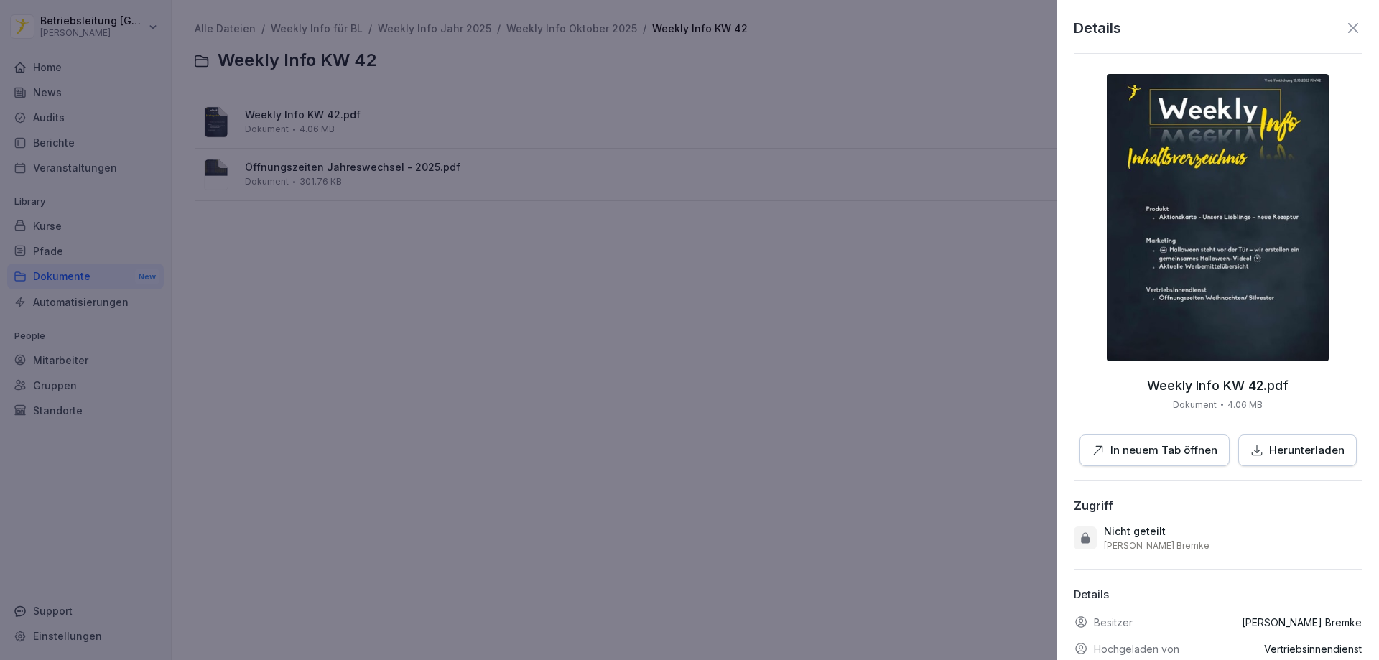
click at [1172, 452] on p "In neuem Tab öffnen" at bounding box center [1164, 451] width 107 height 17
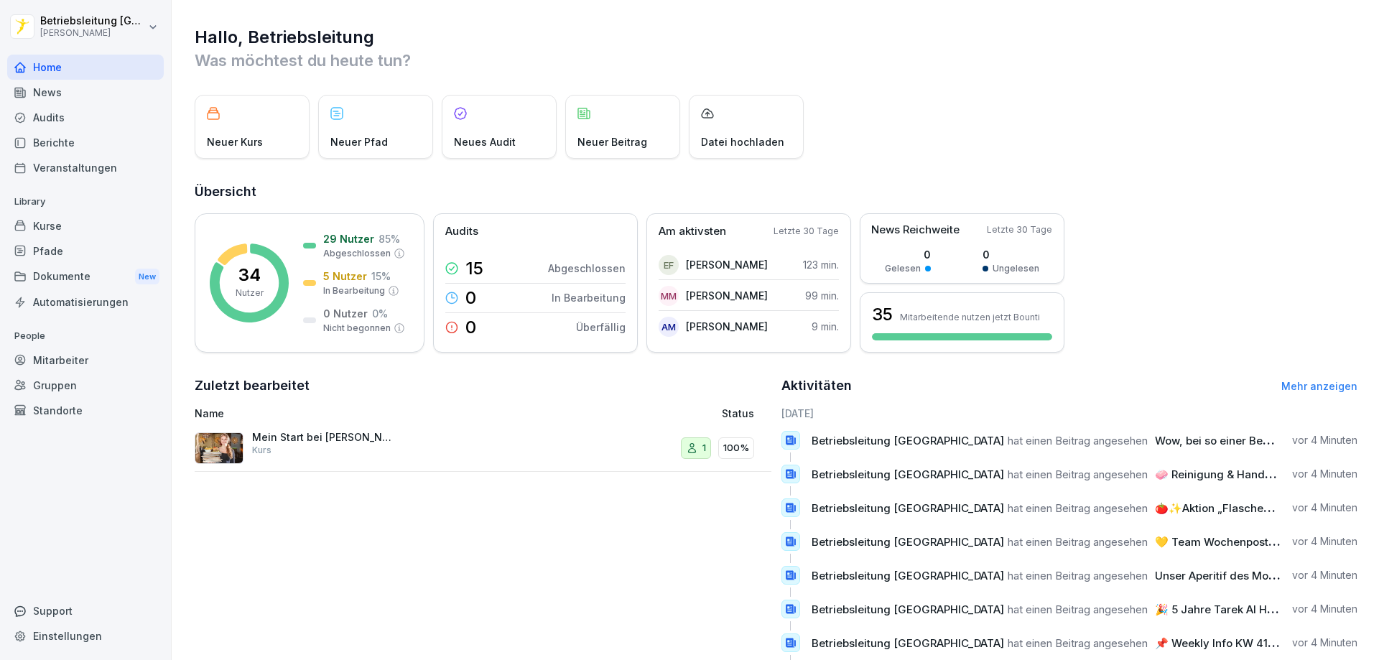
click at [103, 92] on div "News" at bounding box center [85, 92] width 157 height 25
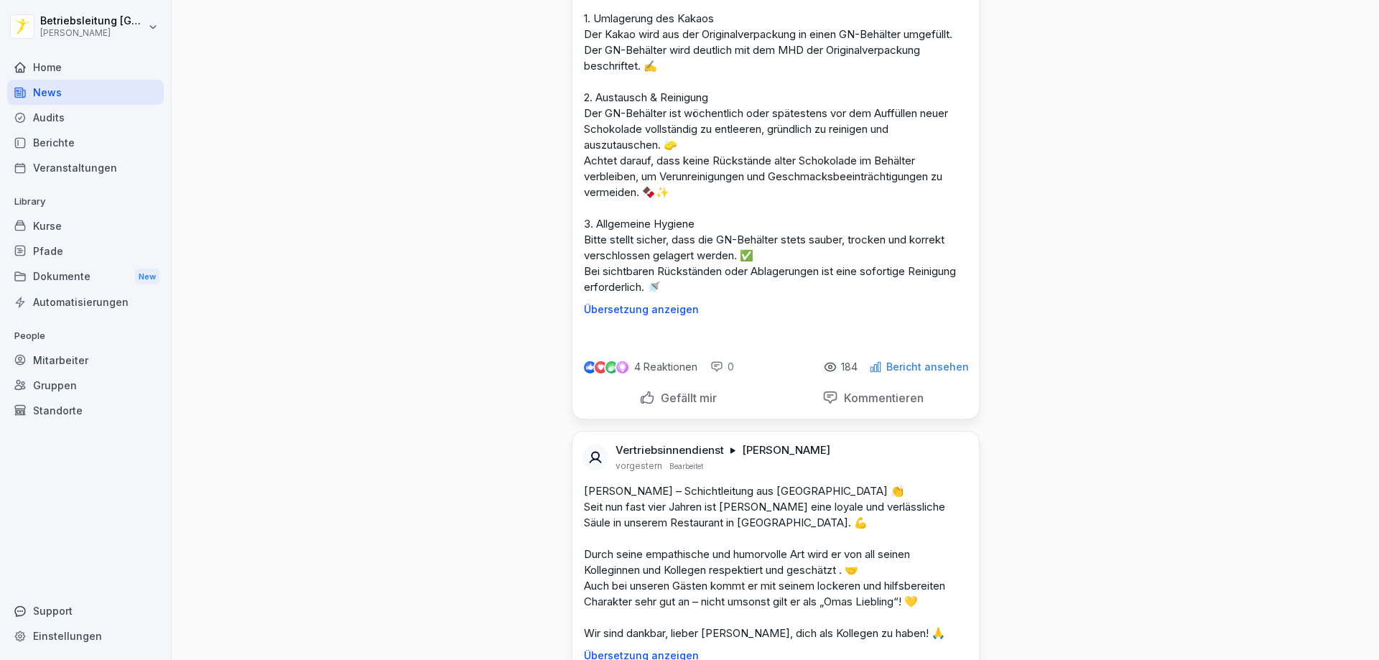
scroll to position [1149, 0]
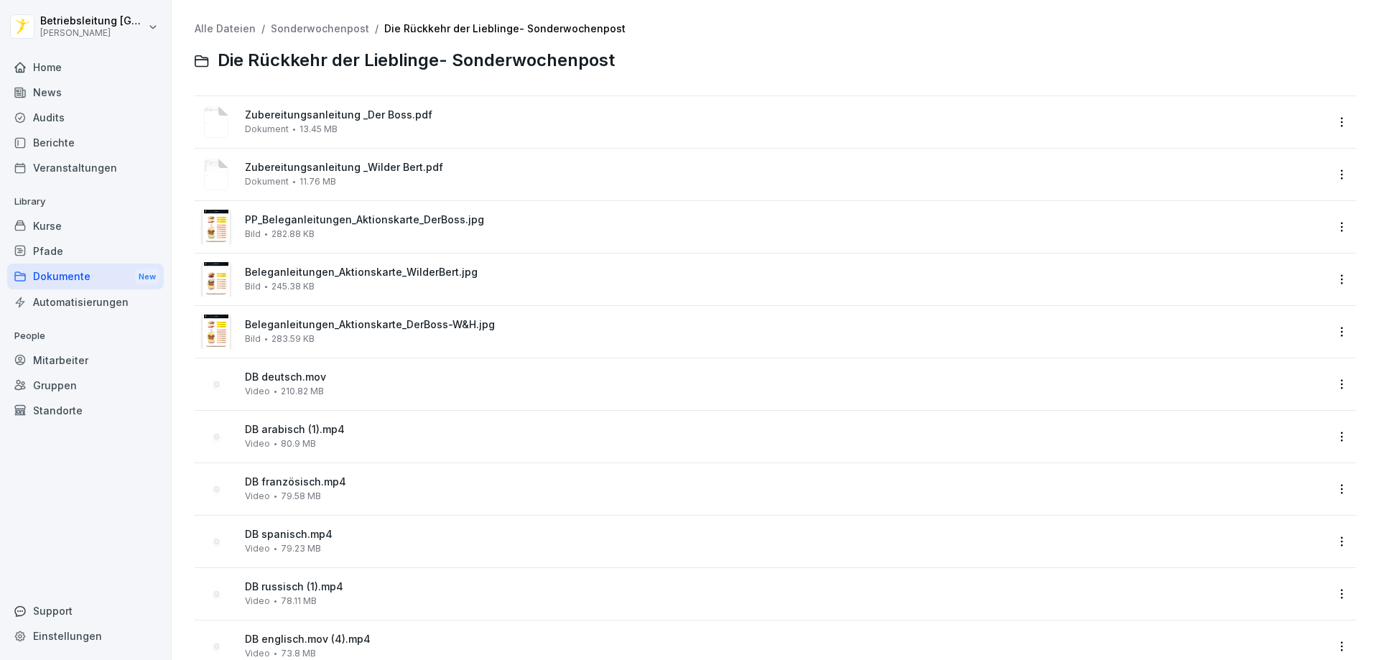
click at [359, 223] on span "PP_Beleganleitungen_Aktionskarte_DerBoss.jpg" at bounding box center [785, 220] width 1081 height 12
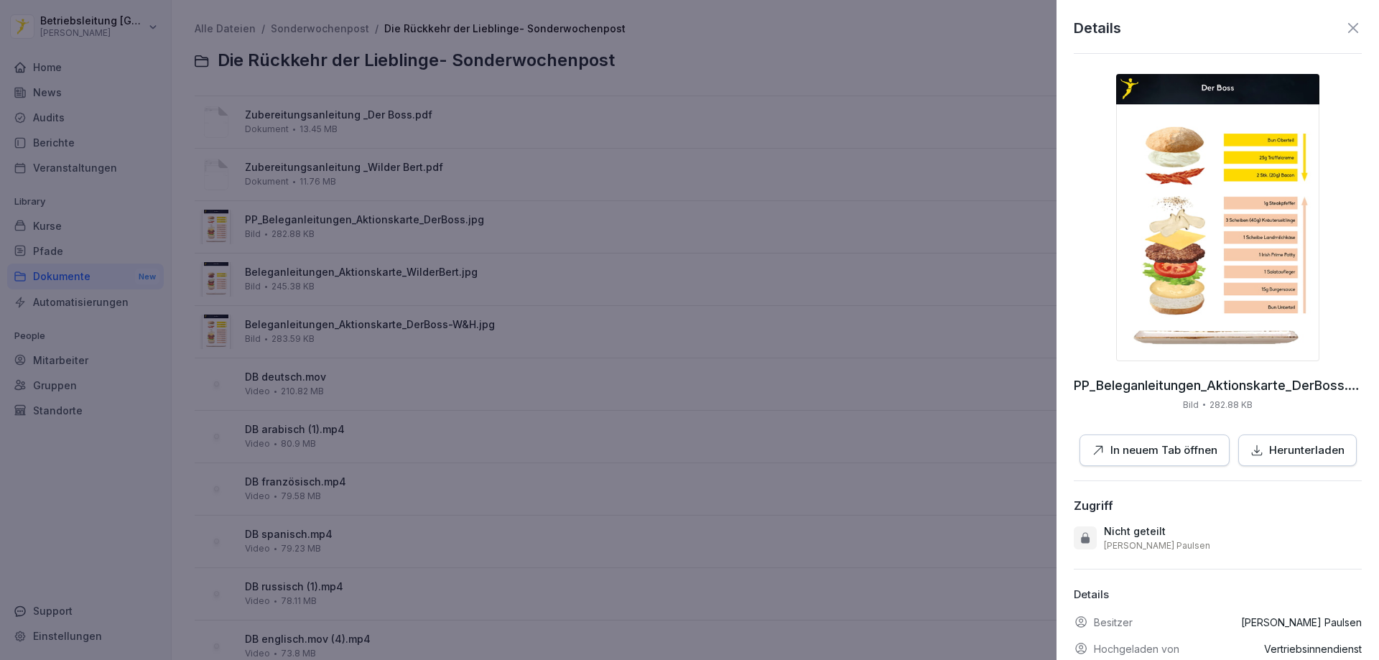
click at [1184, 448] on p "In neuem Tab öffnen" at bounding box center [1164, 451] width 107 height 17
click at [1273, 456] on p "Herunterladen" at bounding box center [1306, 451] width 75 height 17
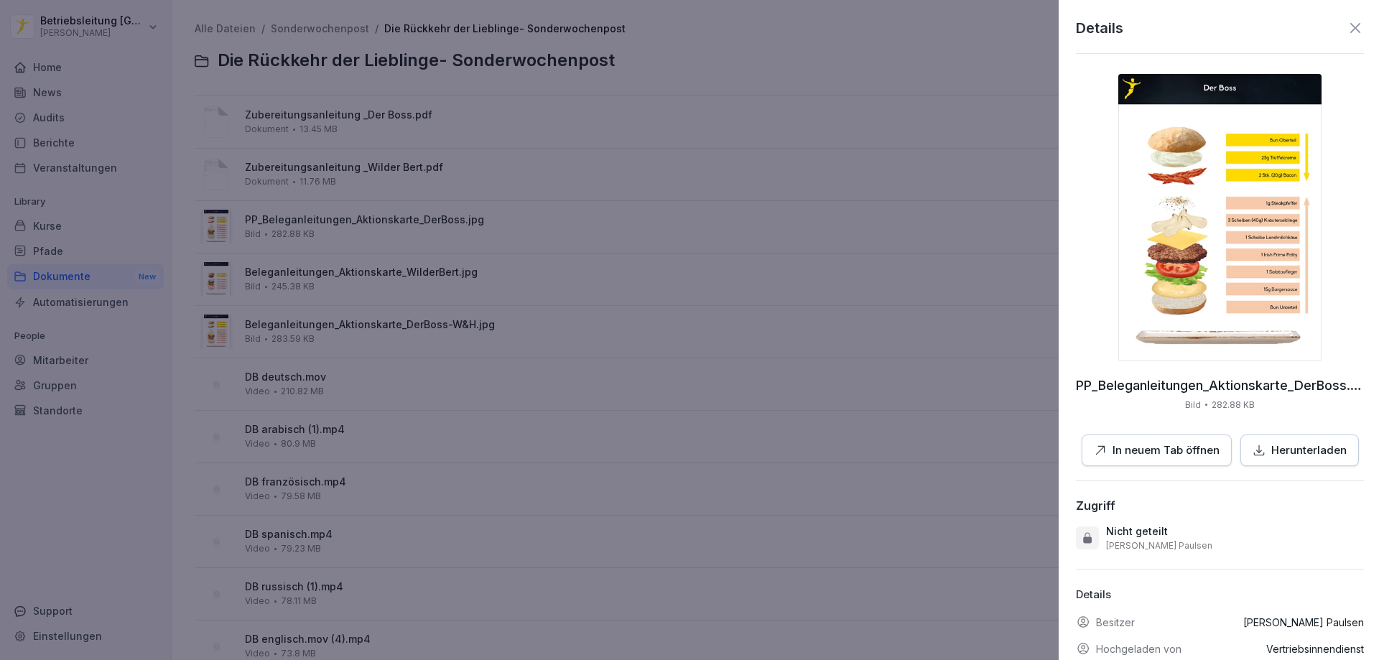
click at [1009, 111] on div at bounding box center [689, 330] width 1379 height 660
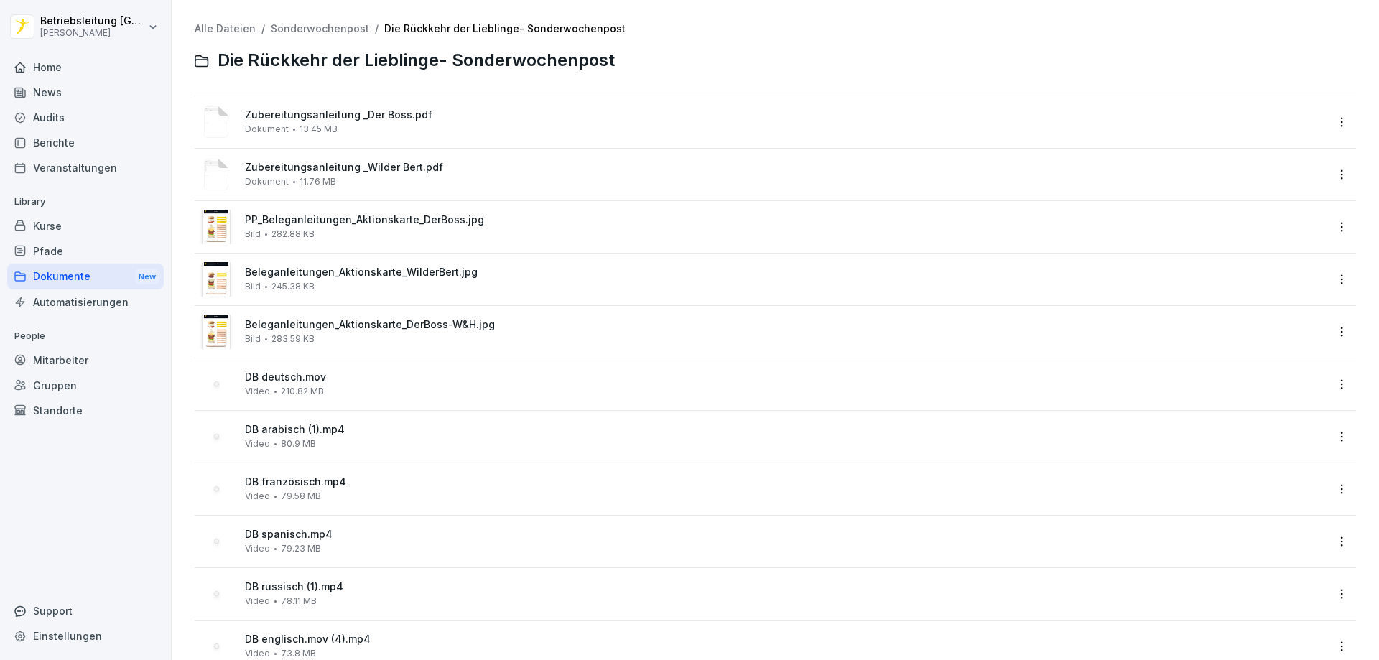
click at [369, 274] on span "Beleganleitungen_Aktionskarte_WilderBert.jpg" at bounding box center [785, 273] width 1081 height 12
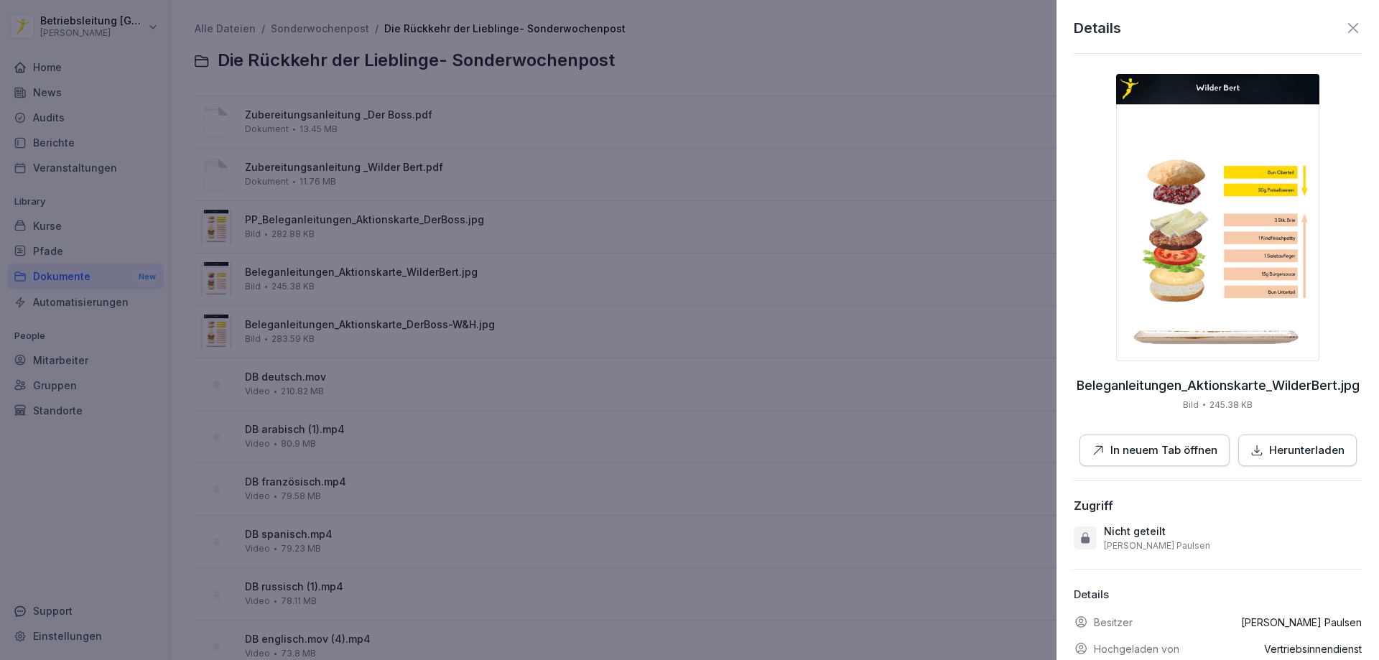
click at [1292, 459] on button "Herunterladen" at bounding box center [1298, 451] width 119 height 32
click at [995, 256] on div at bounding box center [689, 330] width 1379 height 660
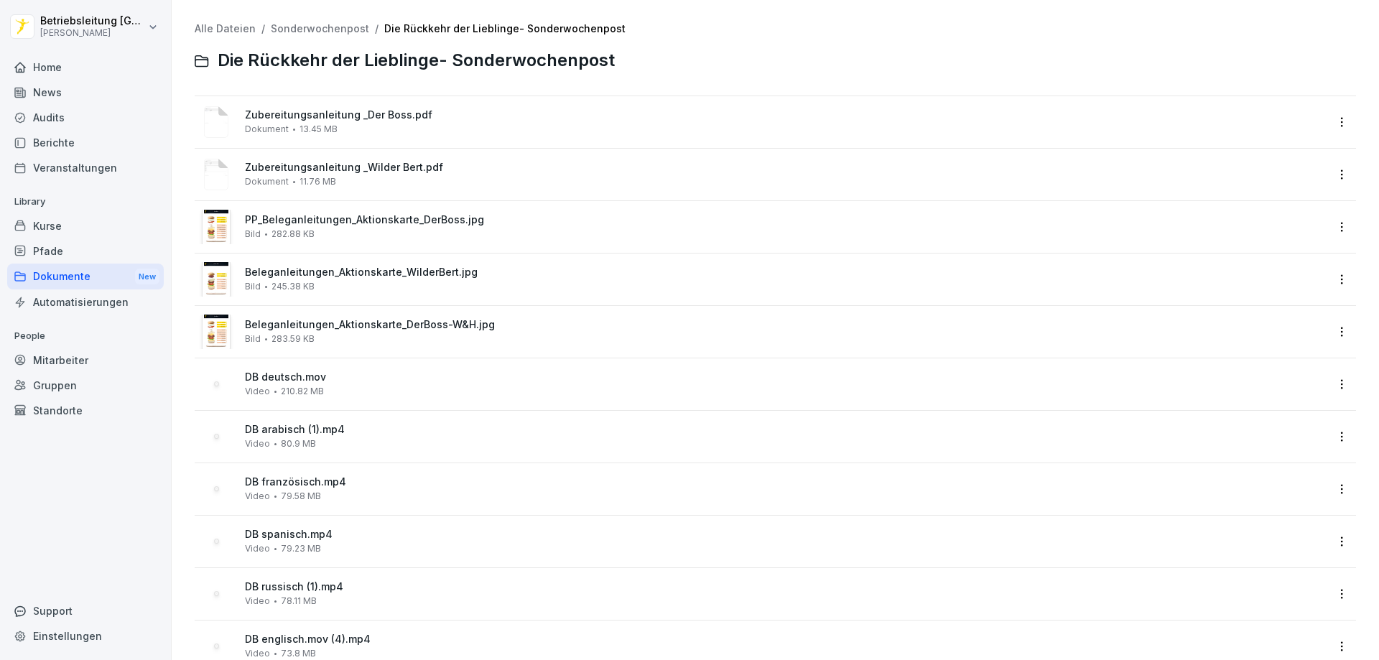
click at [315, 113] on span "Zubereitungsanleitung _Der Boss.pdf" at bounding box center [785, 115] width 1081 height 12
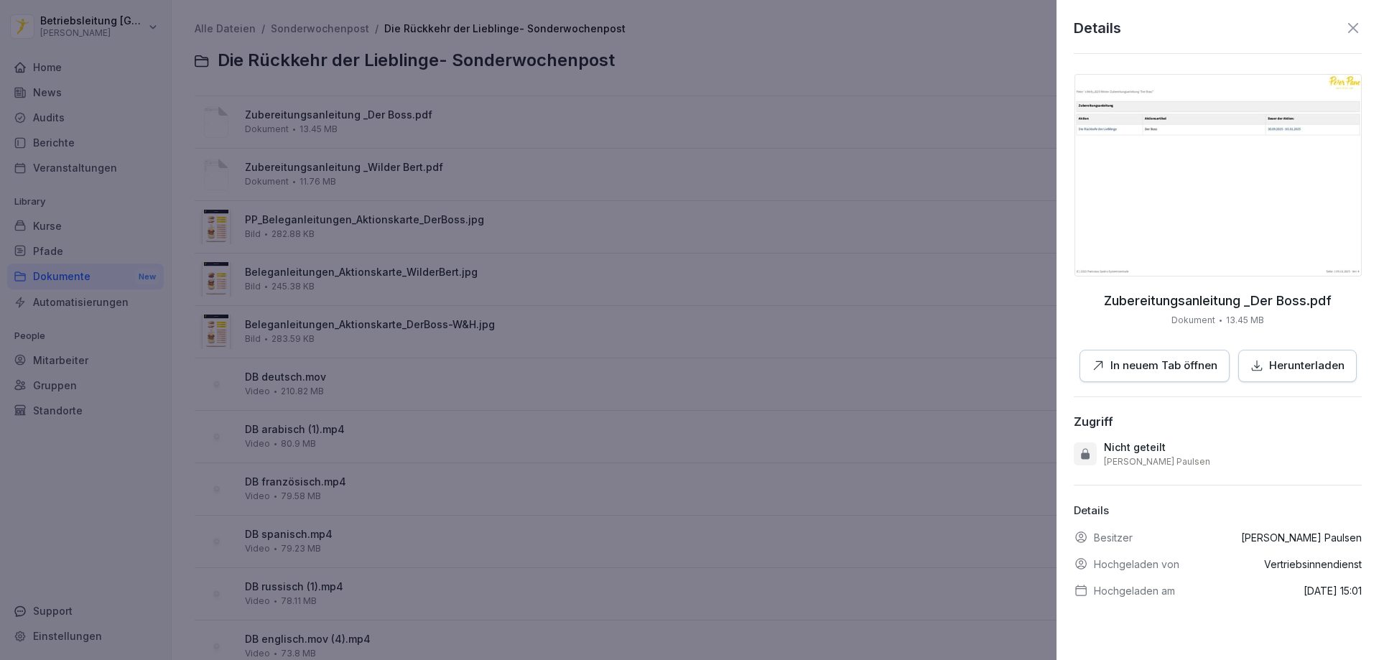
click at [1289, 361] on p "Herunterladen" at bounding box center [1306, 366] width 75 height 17
click at [480, 200] on div at bounding box center [689, 330] width 1379 height 660
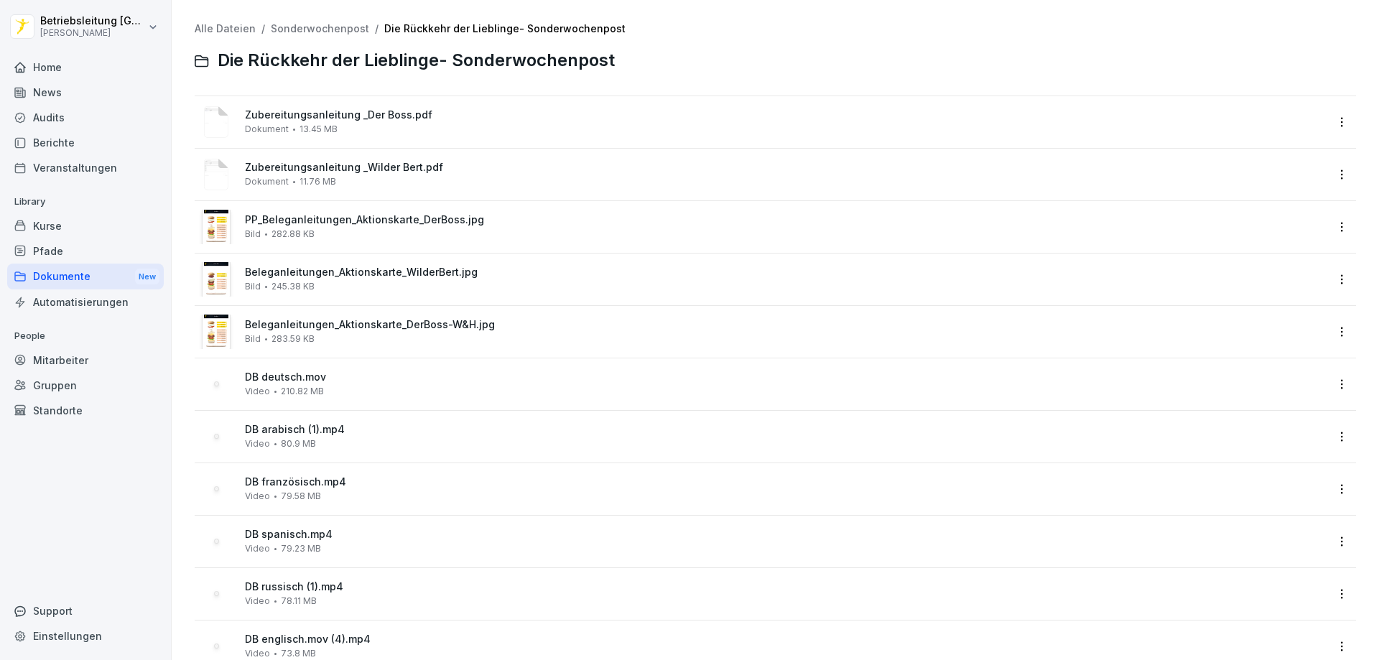
click at [348, 172] on span "Zubereitungsanleitung _Wilder Bert.pdf" at bounding box center [785, 168] width 1081 height 12
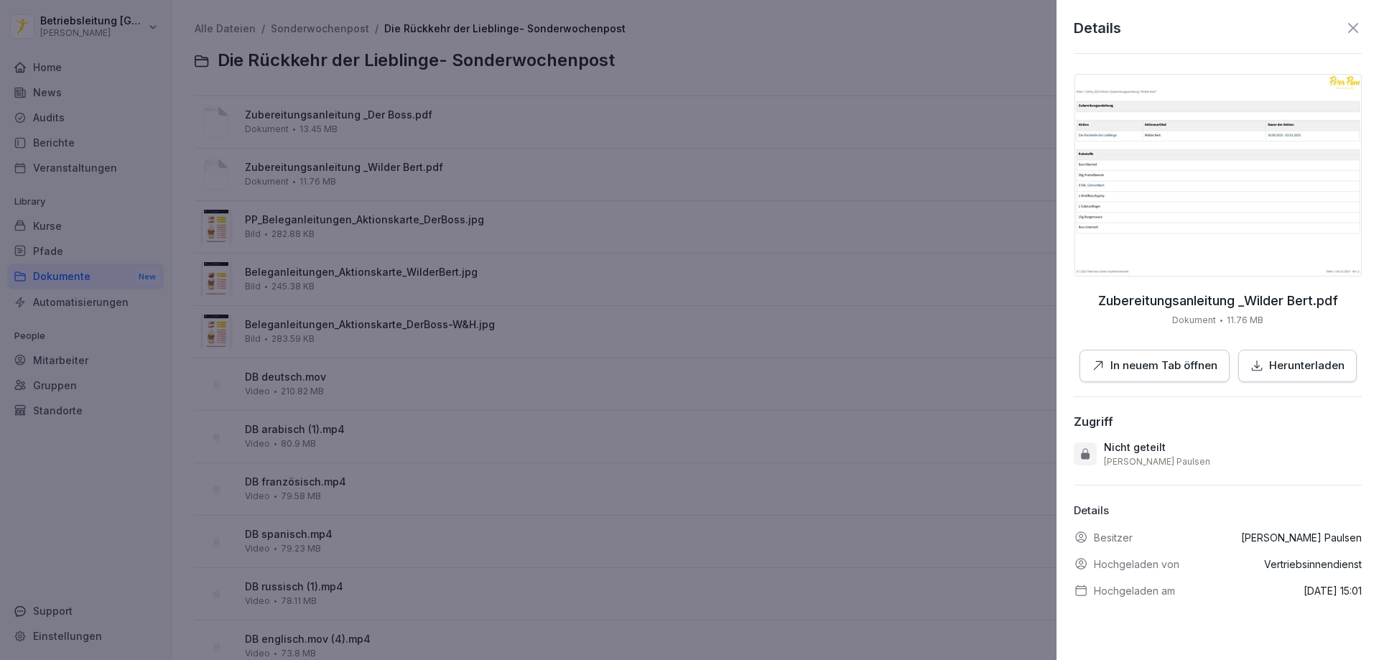
click at [1271, 365] on p "Herunterladen" at bounding box center [1306, 366] width 75 height 17
